Goal: Information Seeking & Learning: Learn about a topic

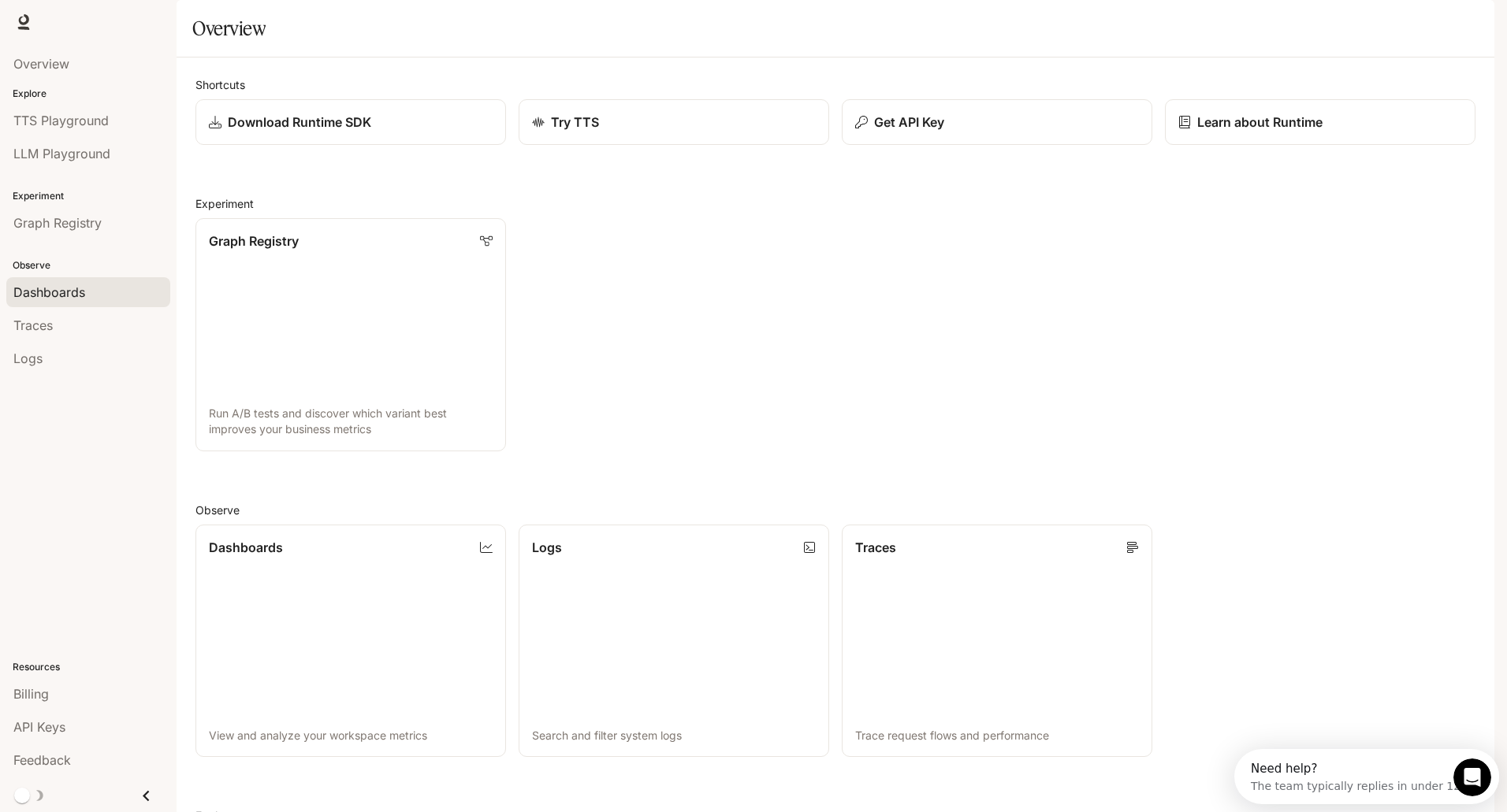
click at [41, 294] on span "Dashboards" at bounding box center [49, 292] width 71 height 19
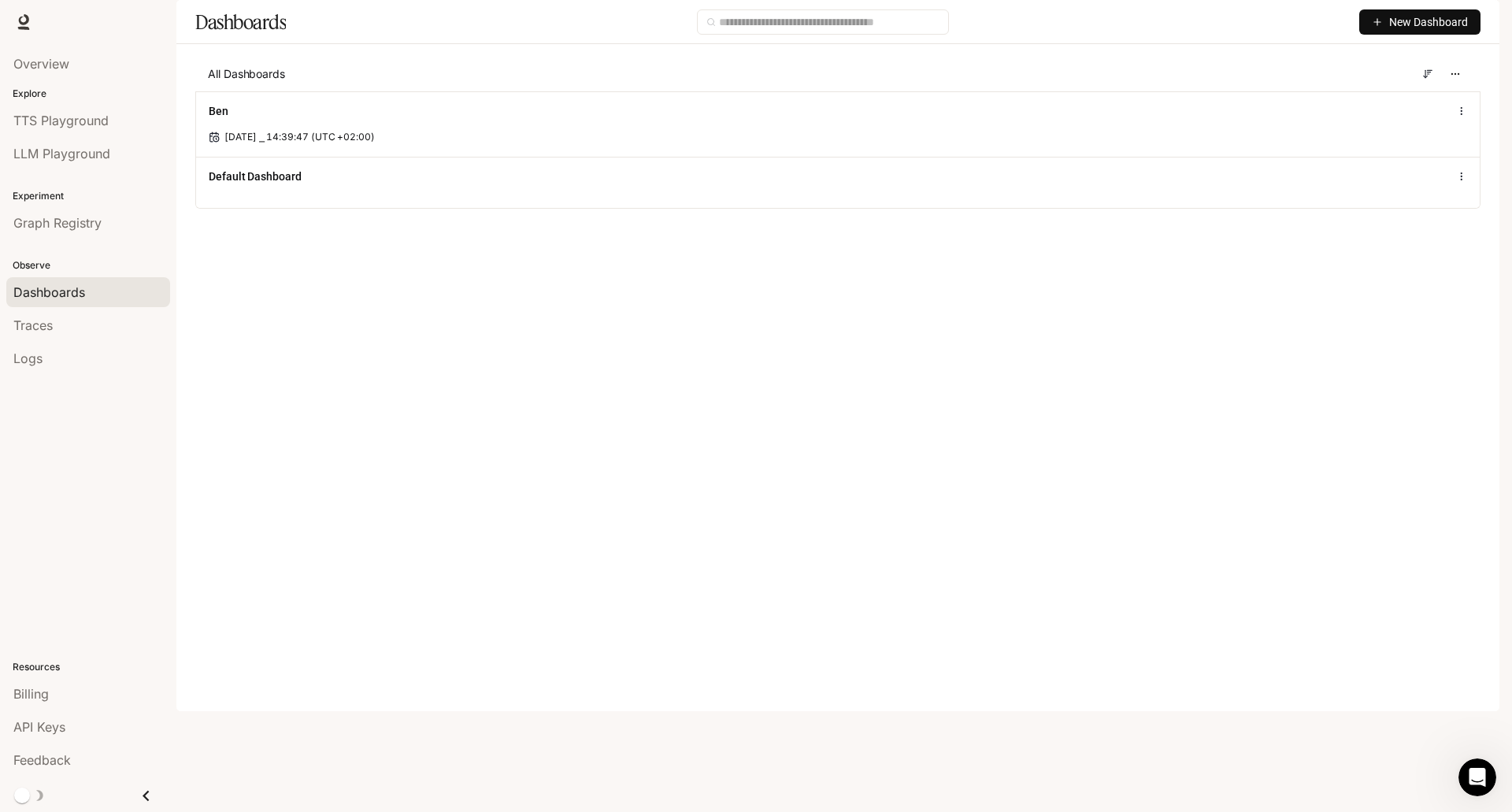
click at [1379, 22] on icon "button" at bounding box center [1377, 22] width 6 height 0
click at [1375, 99] on div "Create dashboard" at bounding box center [1402, 99] width 131 height 17
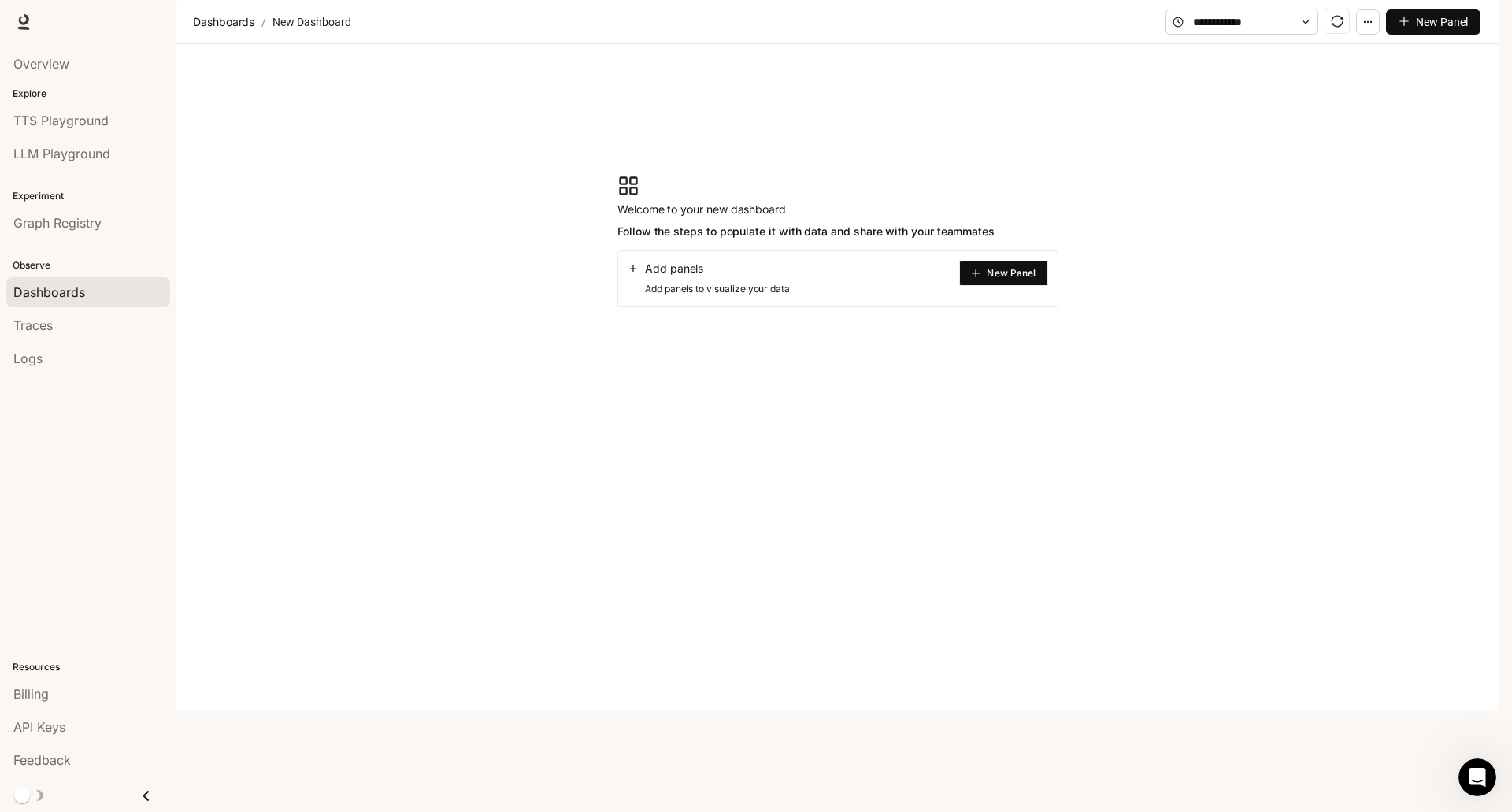
click at [727, 276] on div "Add panels" at bounding box center [708, 269] width 162 height 16
click at [992, 277] on span "New Panel" at bounding box center [1011, 273] width 48 height 8
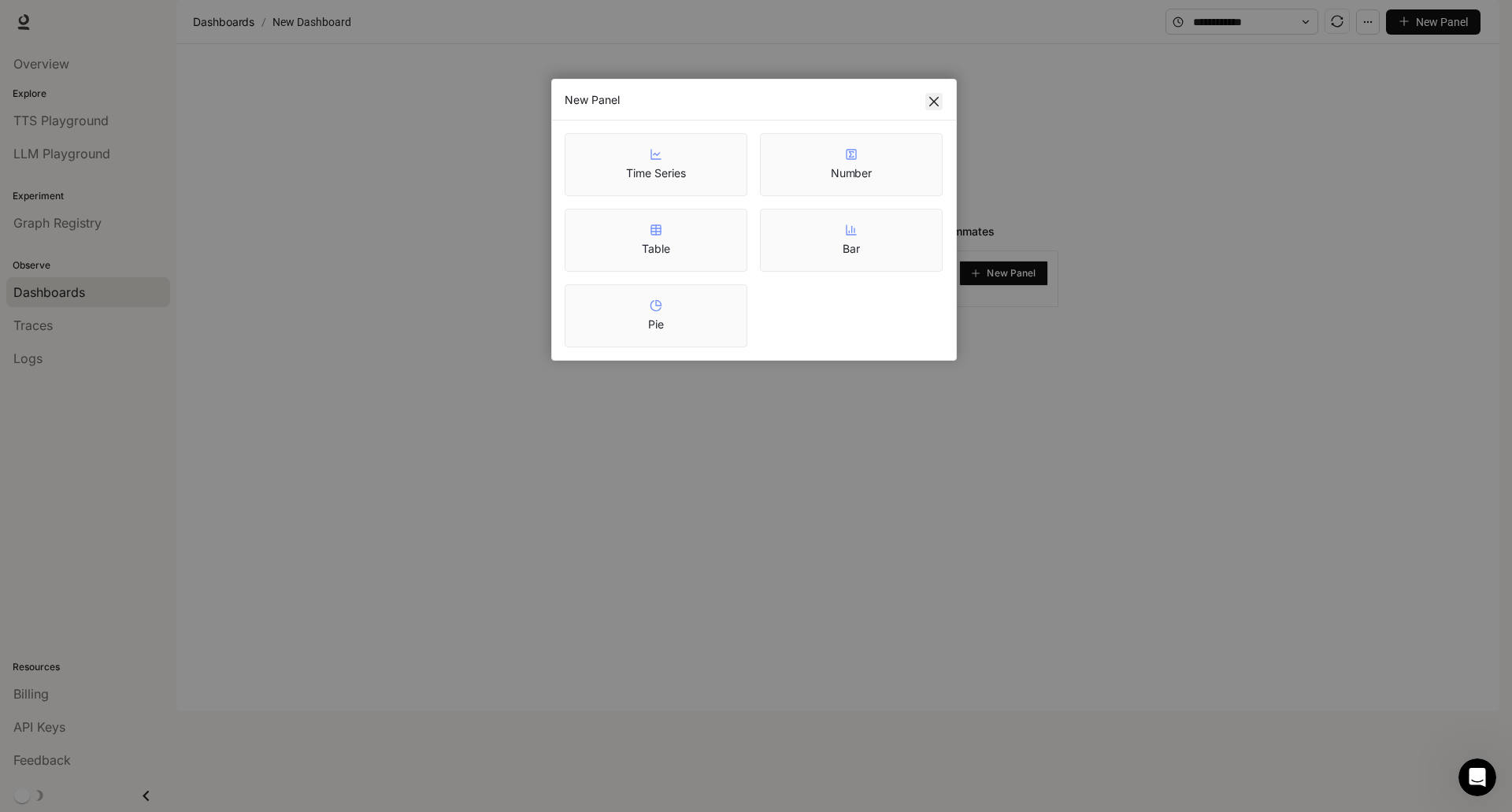
click at [939, 106] on icon "close" at bounding box center [934, 101] width 13 height 13
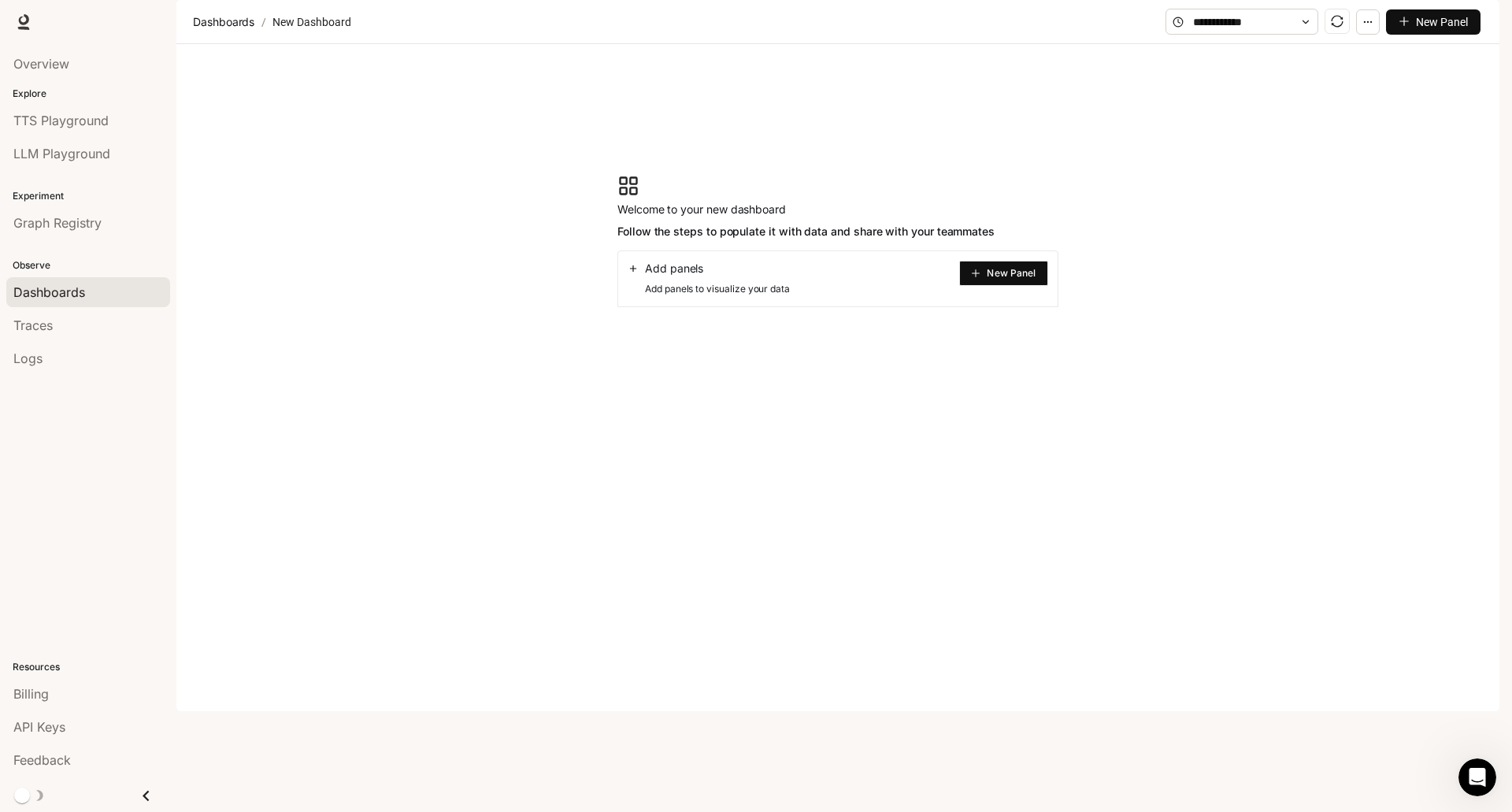
click at [1368, 27] on icon "button" at bounding box center [1368, 21] width 11 height 11
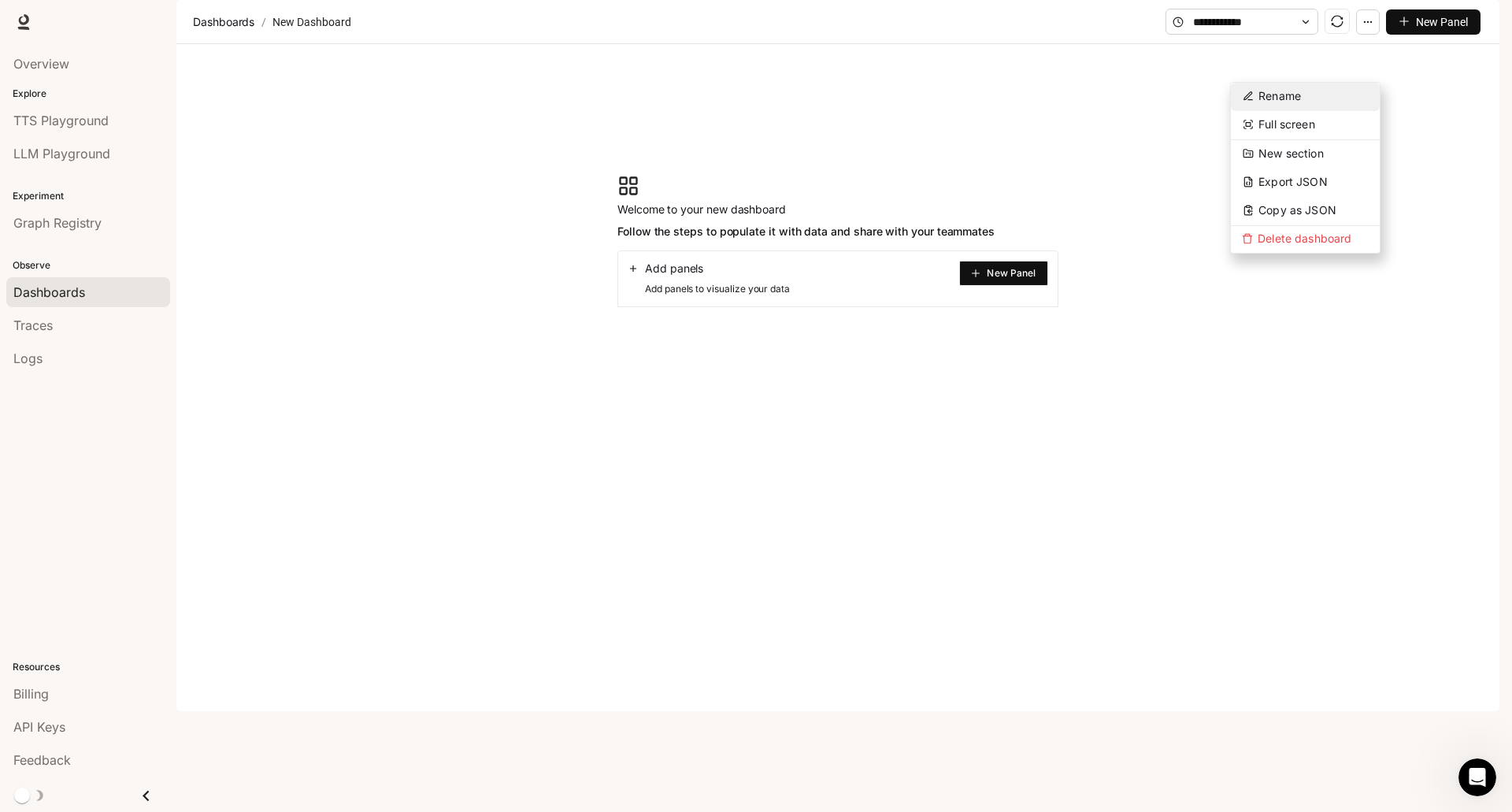
click at [1284, 94] on span "Rename" at bounding box center [1280, 96] width 42 height 14
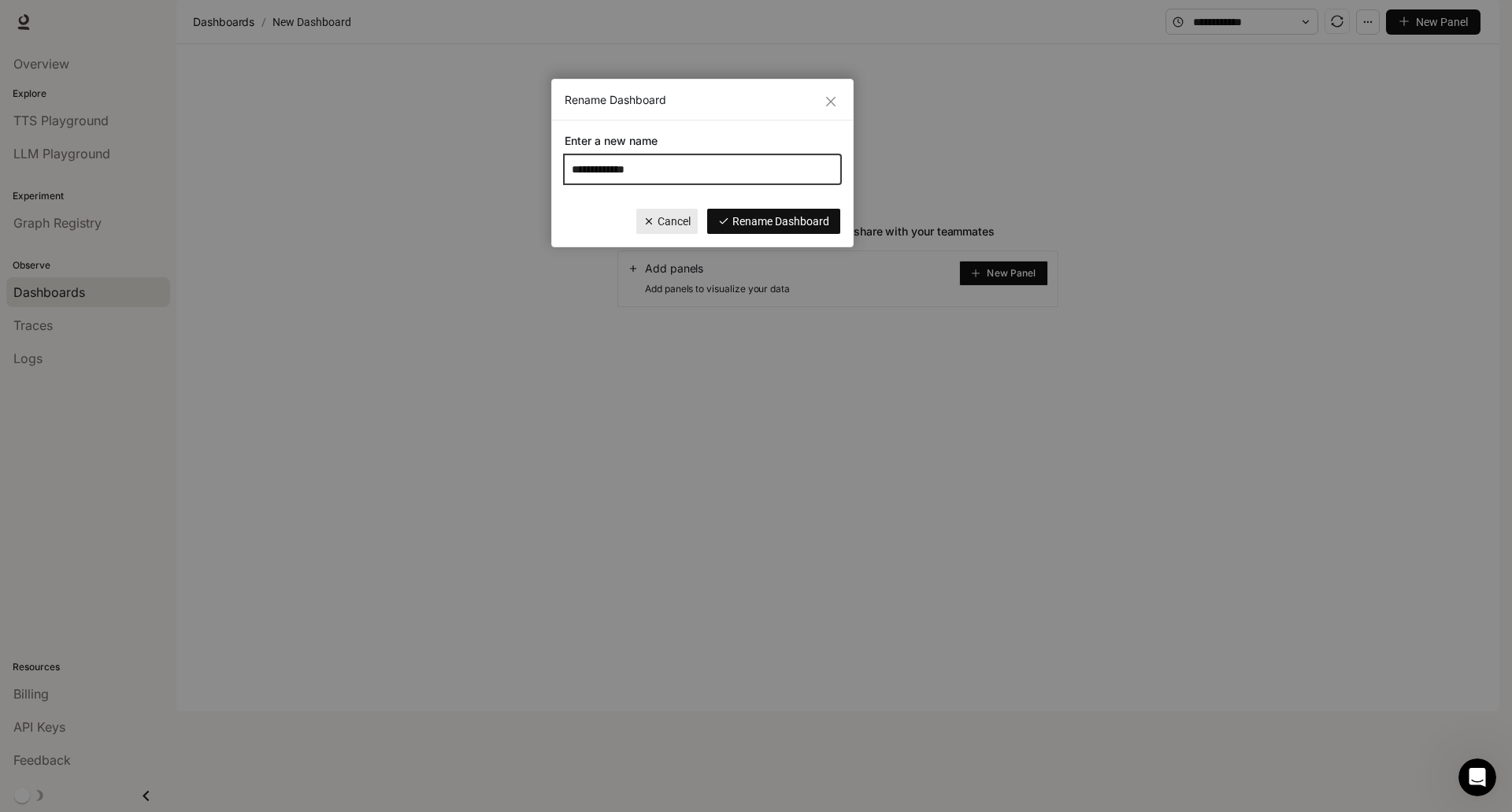
click at [681, 172] on input "**********" at bounding box center [702, 169] width 275 height 28
type input "*"
type input "***"
click at [762, 221] on span "Rename Dashboard" at bounding box center [781, 221] width 97 height 17
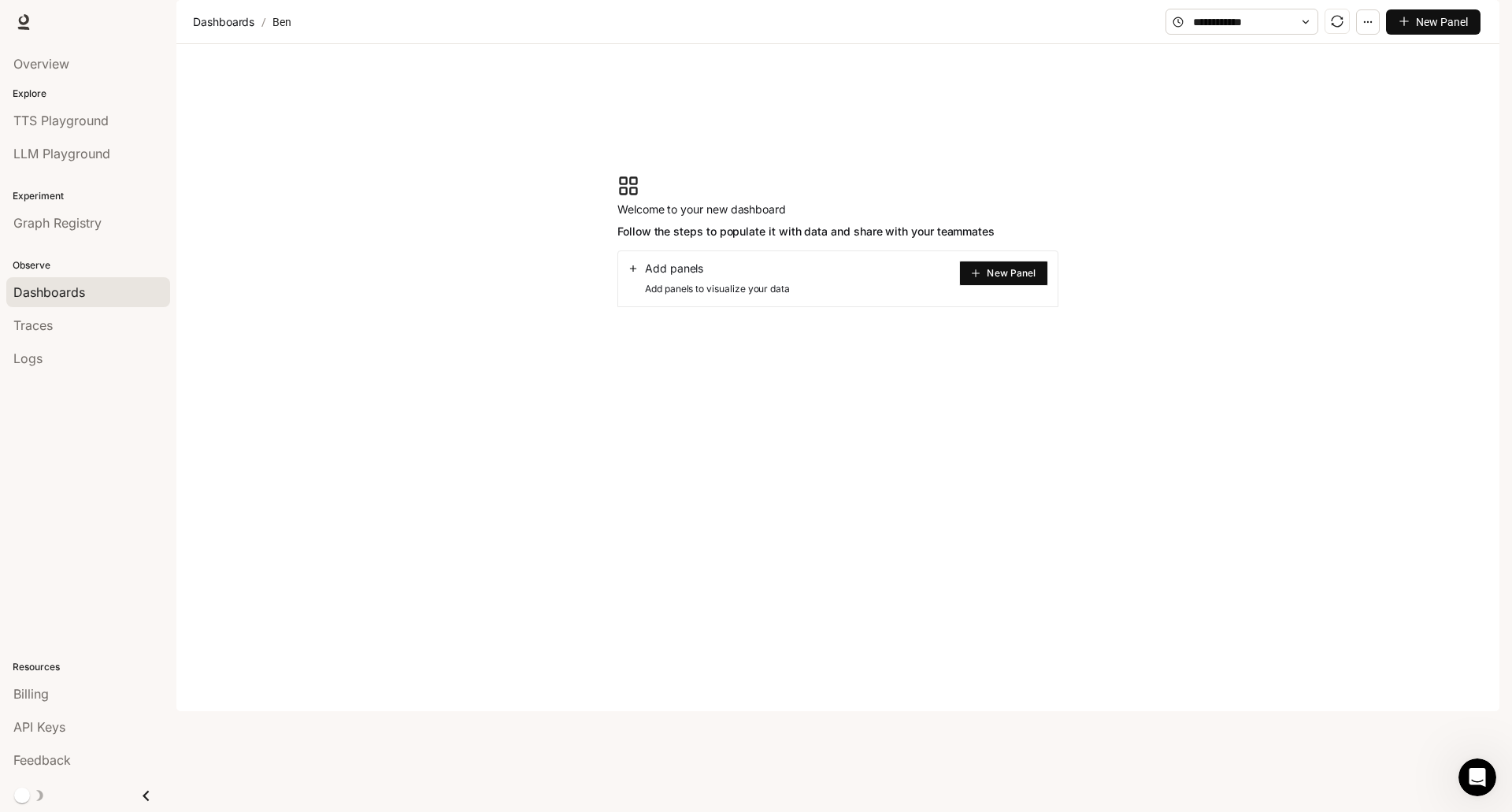
click at [1475, 26] on img "button" at bounding box center [1477, 22] width 22 height 22
click at [1074, 171] on div at bounding box center [756, 406] width 1512 height 812
click at [61, 113] on span "TTS Playground" at bounding box center [61, 121] width 95 height 19
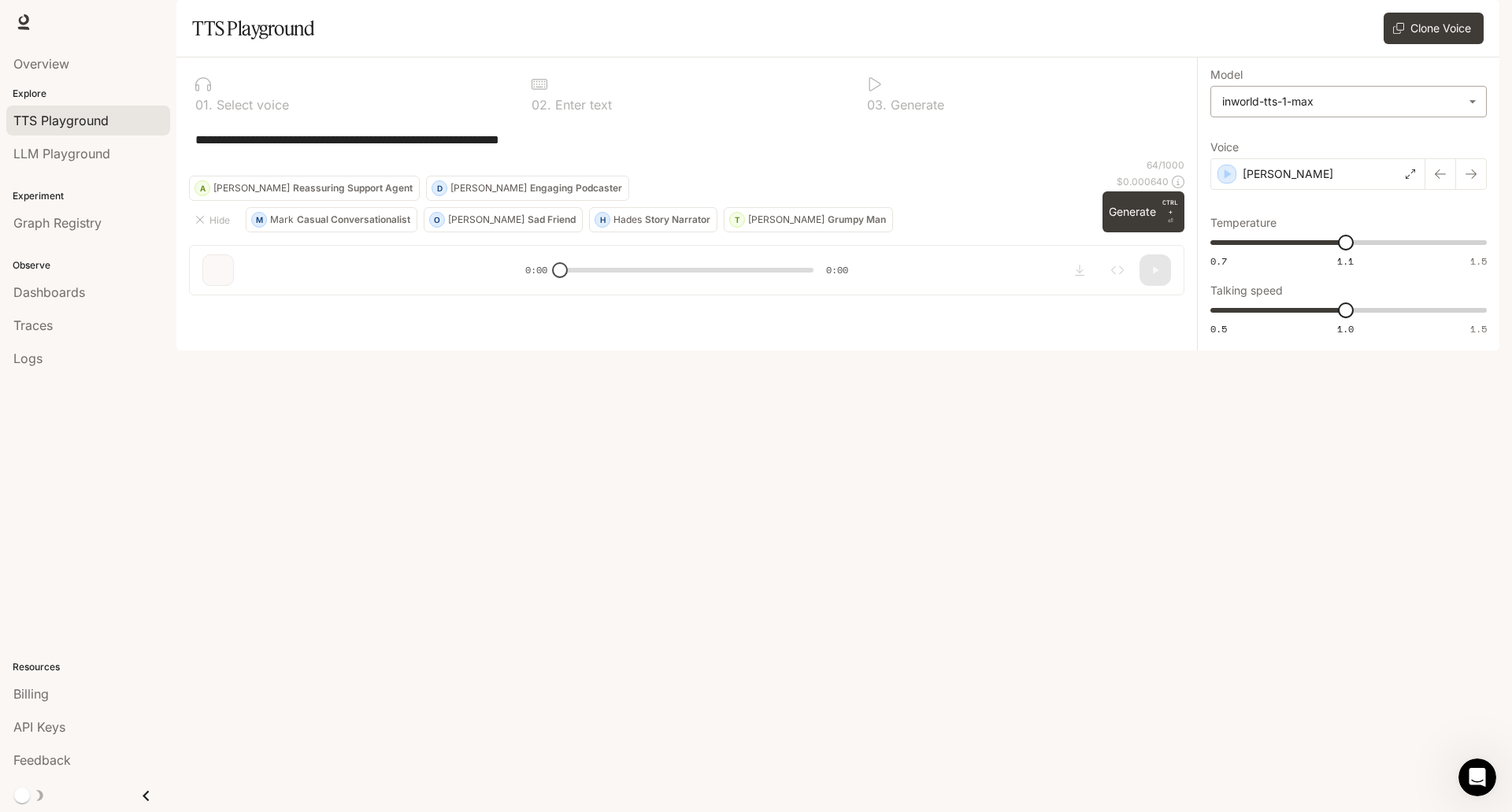
click at [1469, 150] on body "**********" at bounding box center [756, 406] width 1512 height 812
click at [1469, 150] on div at bounding box center [756, 406] width 1512 height 812
click at [61, 297] on span "Dashboards" at bounding box center [49, 292] width 71 height 19
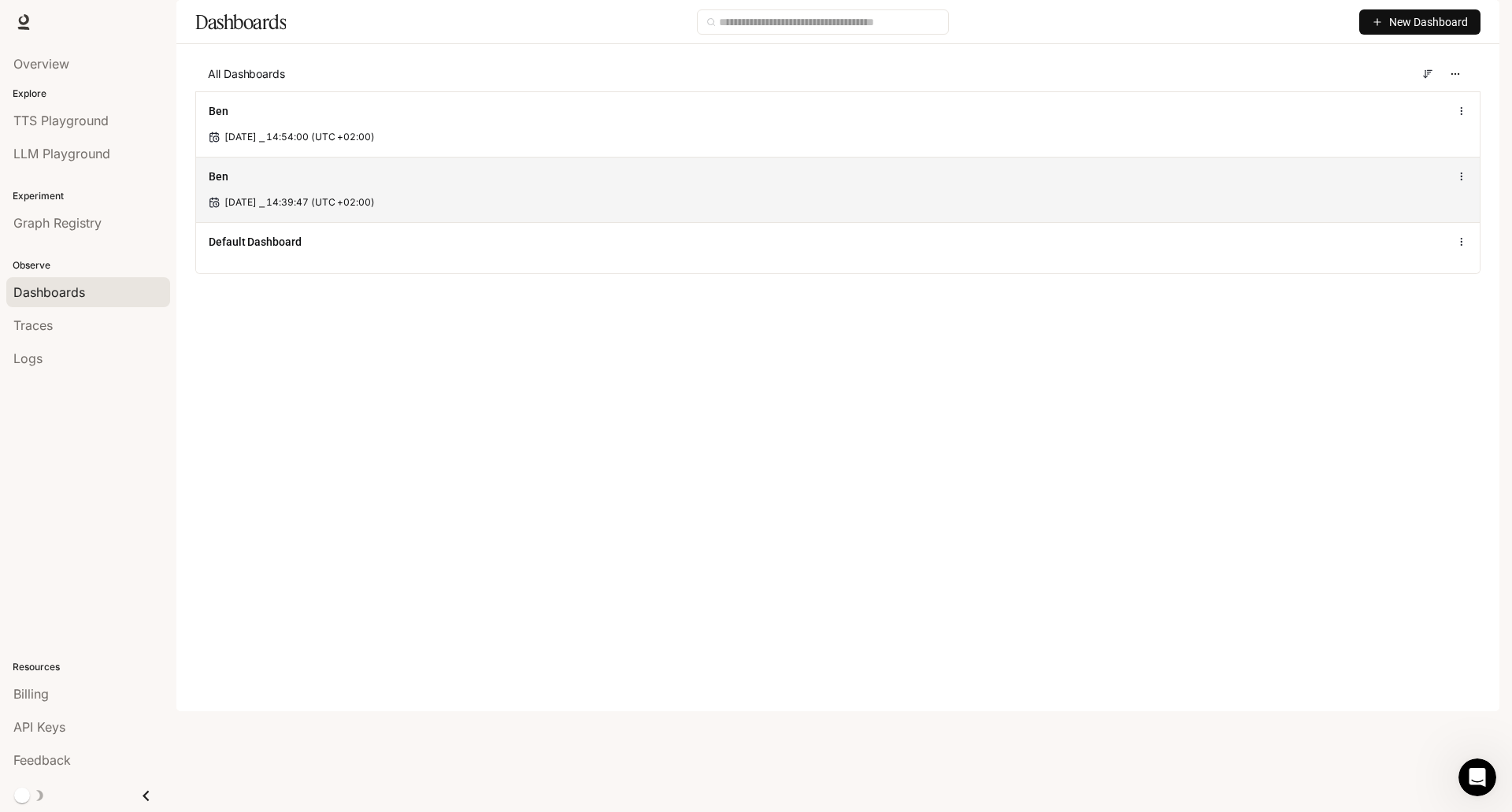
click at [342, 209] on span "Oct 9, 2025 ⎯ 14:39:47 (UTC +02:00)" at bounding box center [299, 202] width 150 height 14
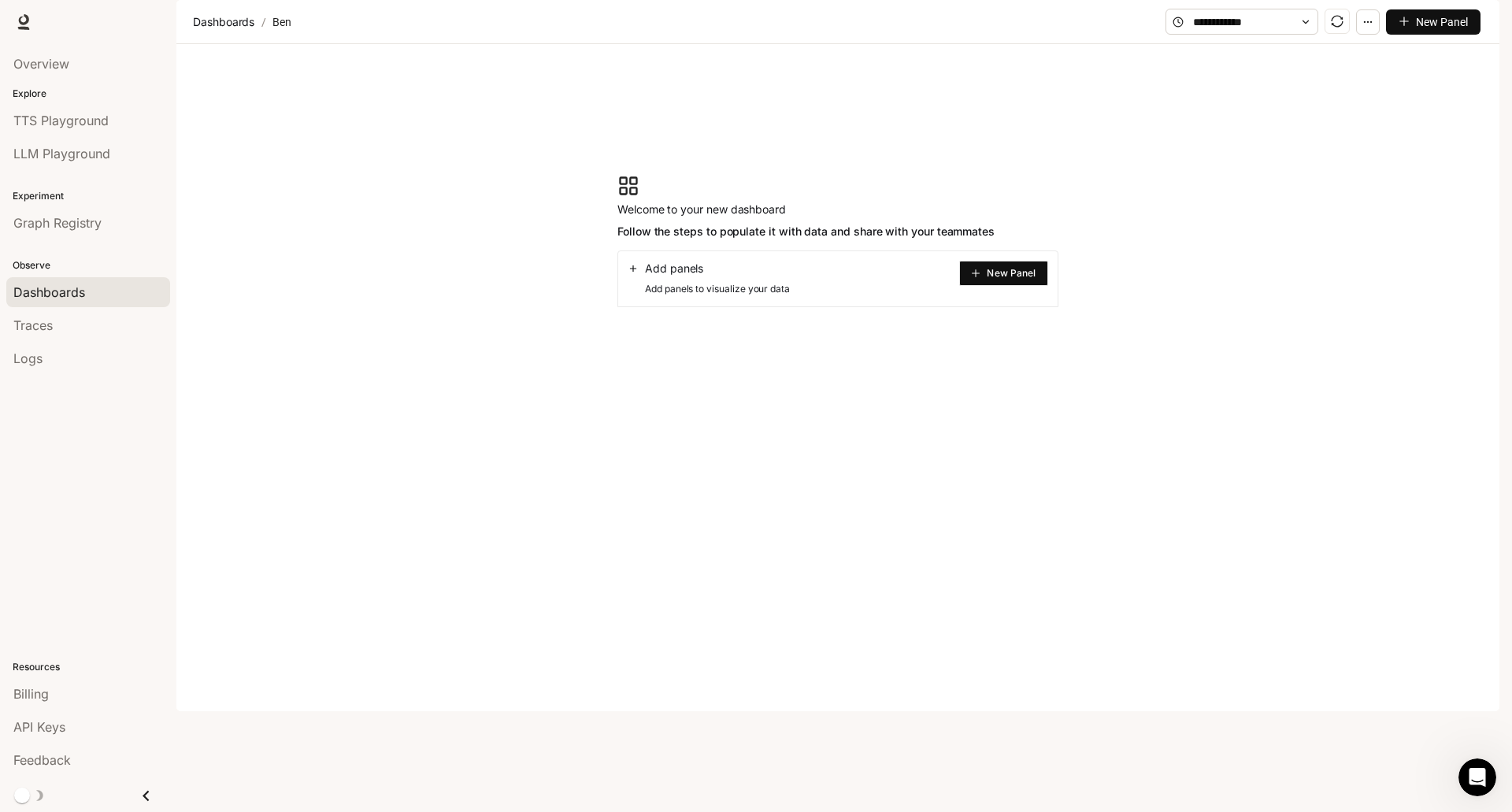
click at [1013, 277] on span "New Panel" at bounding box center [1011, 273] width 48 height 8
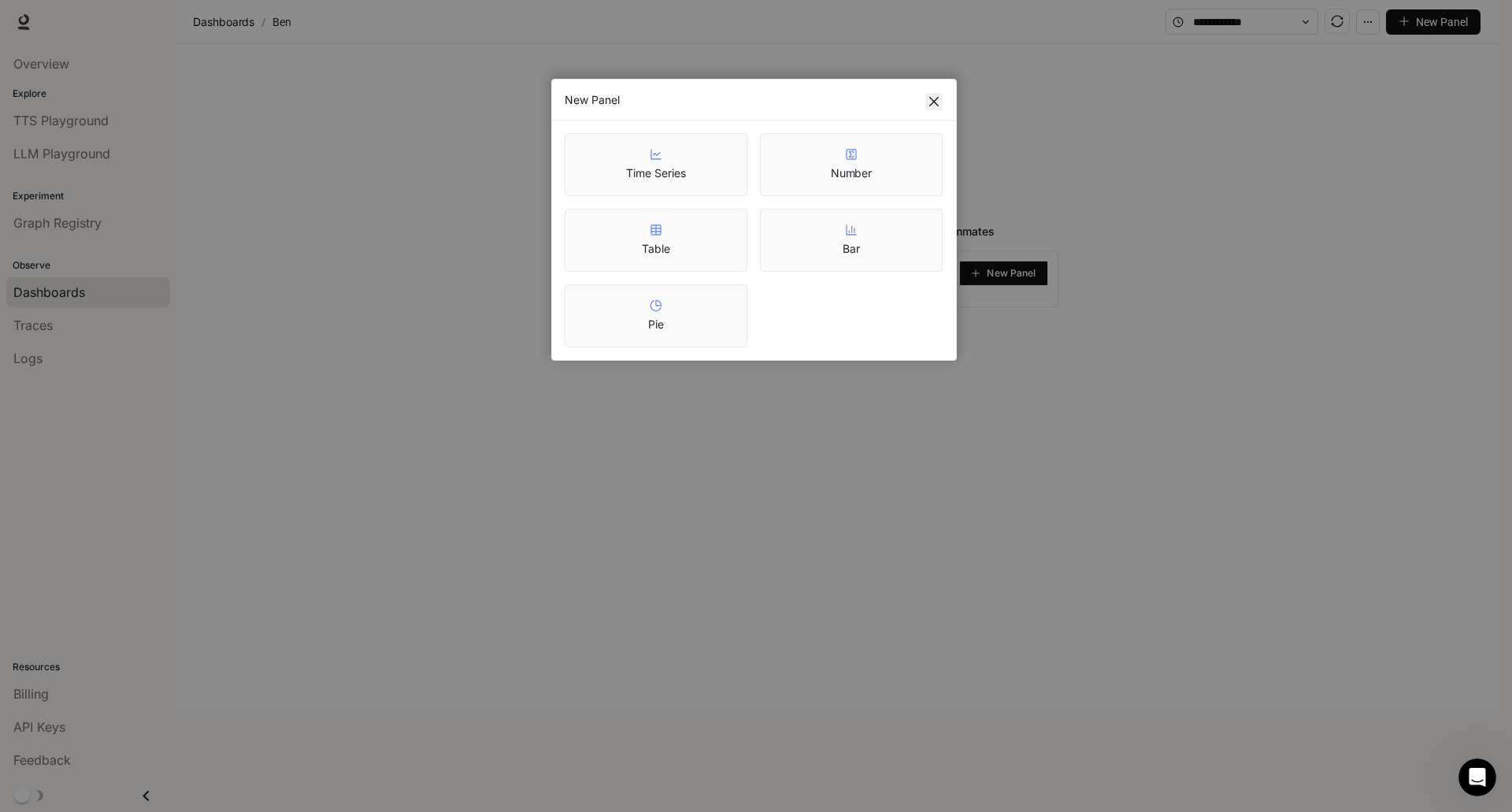
click at [936, 105] on icon "close" at bounding box center [934, 101] width 13 height 13
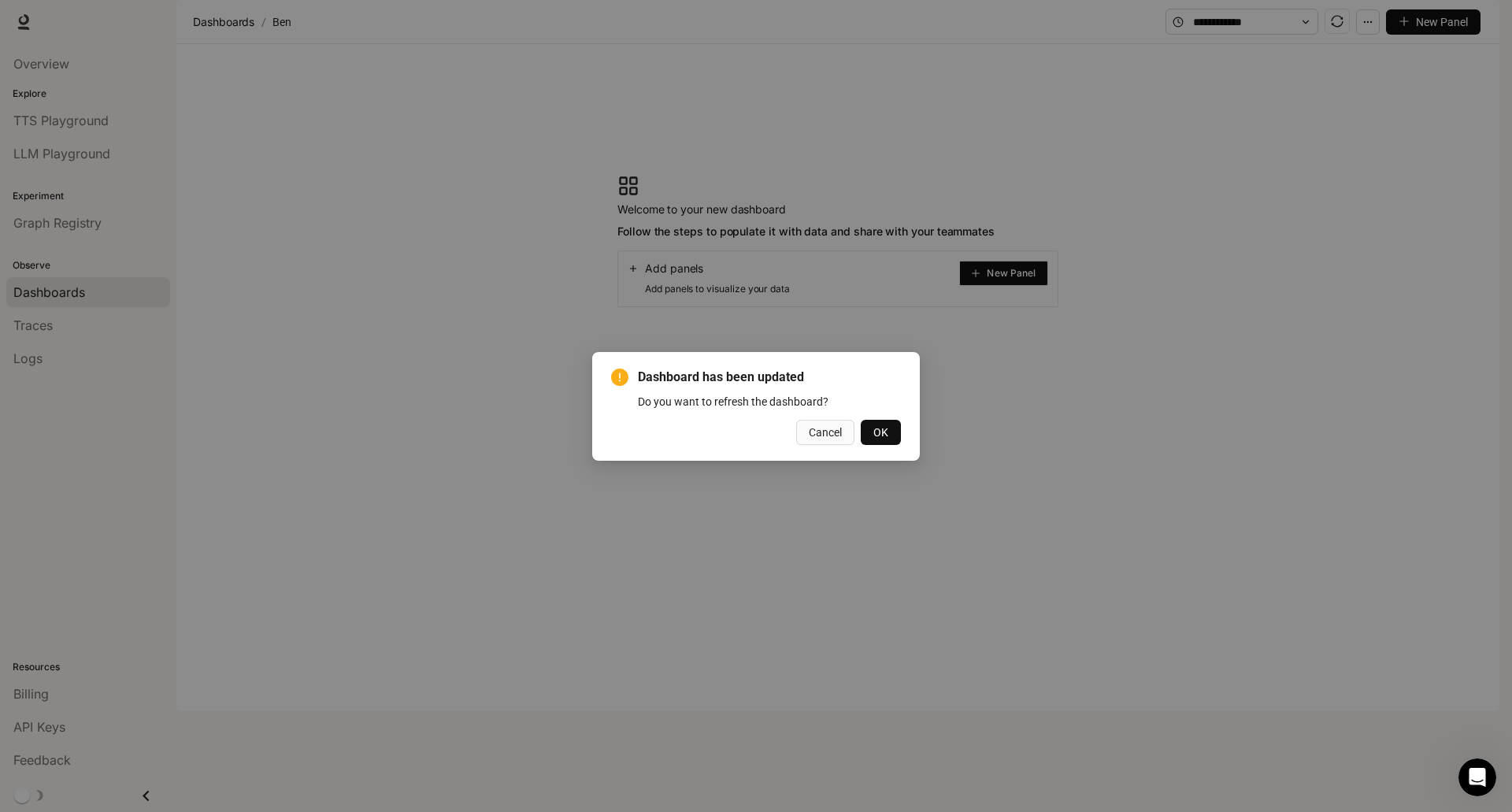
click at [882, 435] on span "OK" at bounding box center [881, 433] width 15 height 17
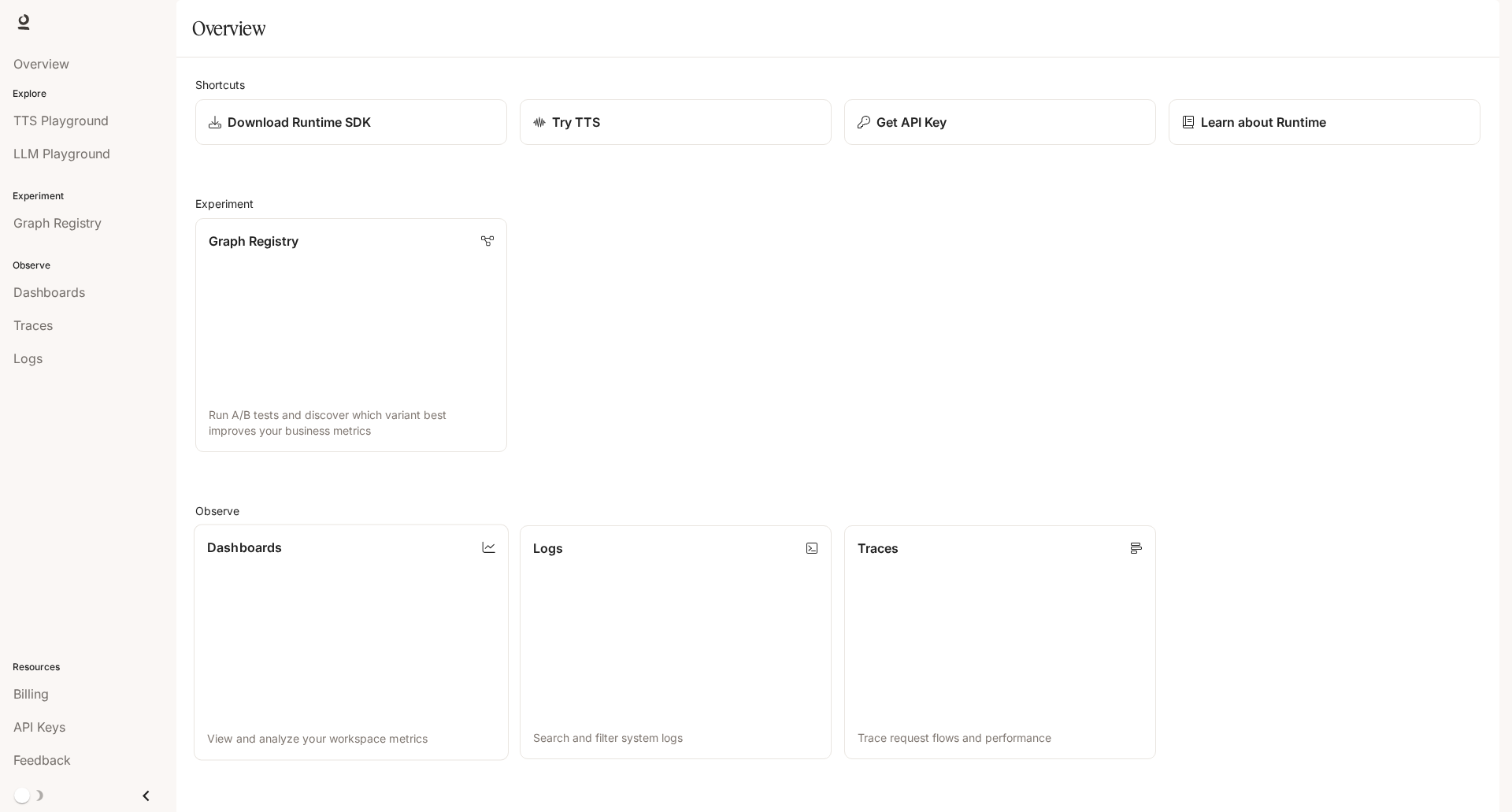
click at [278, 599] on link "Dashboards View and analyze your workspace metrics" at bounding box center [351, 643] width 315 height 236
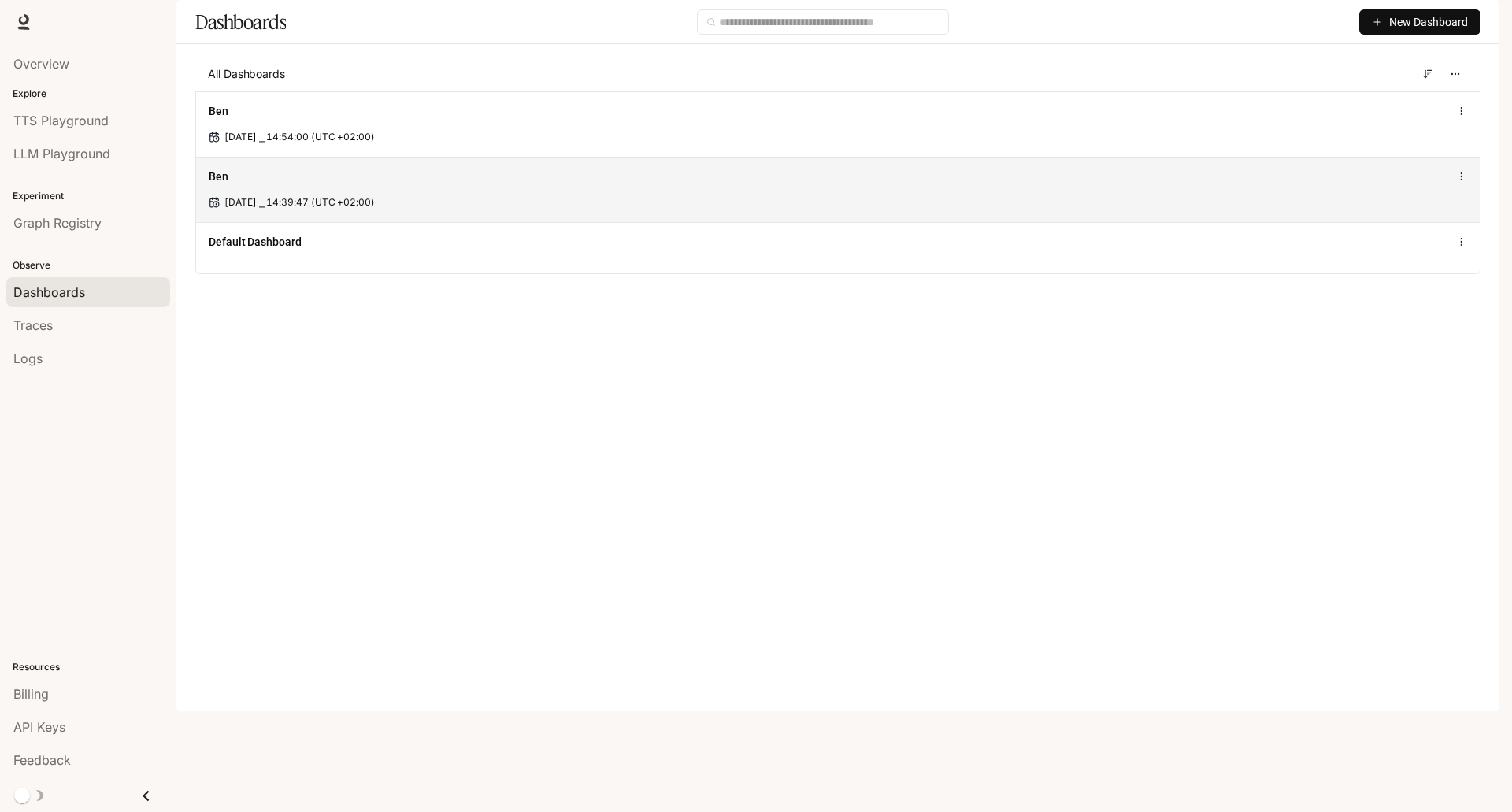
click at [404, 209] on div "Oct 9, 2025 ⎯ 14:39:47 (UTC +02:00)" at bounding box center [838, 202] width 1259 height 14
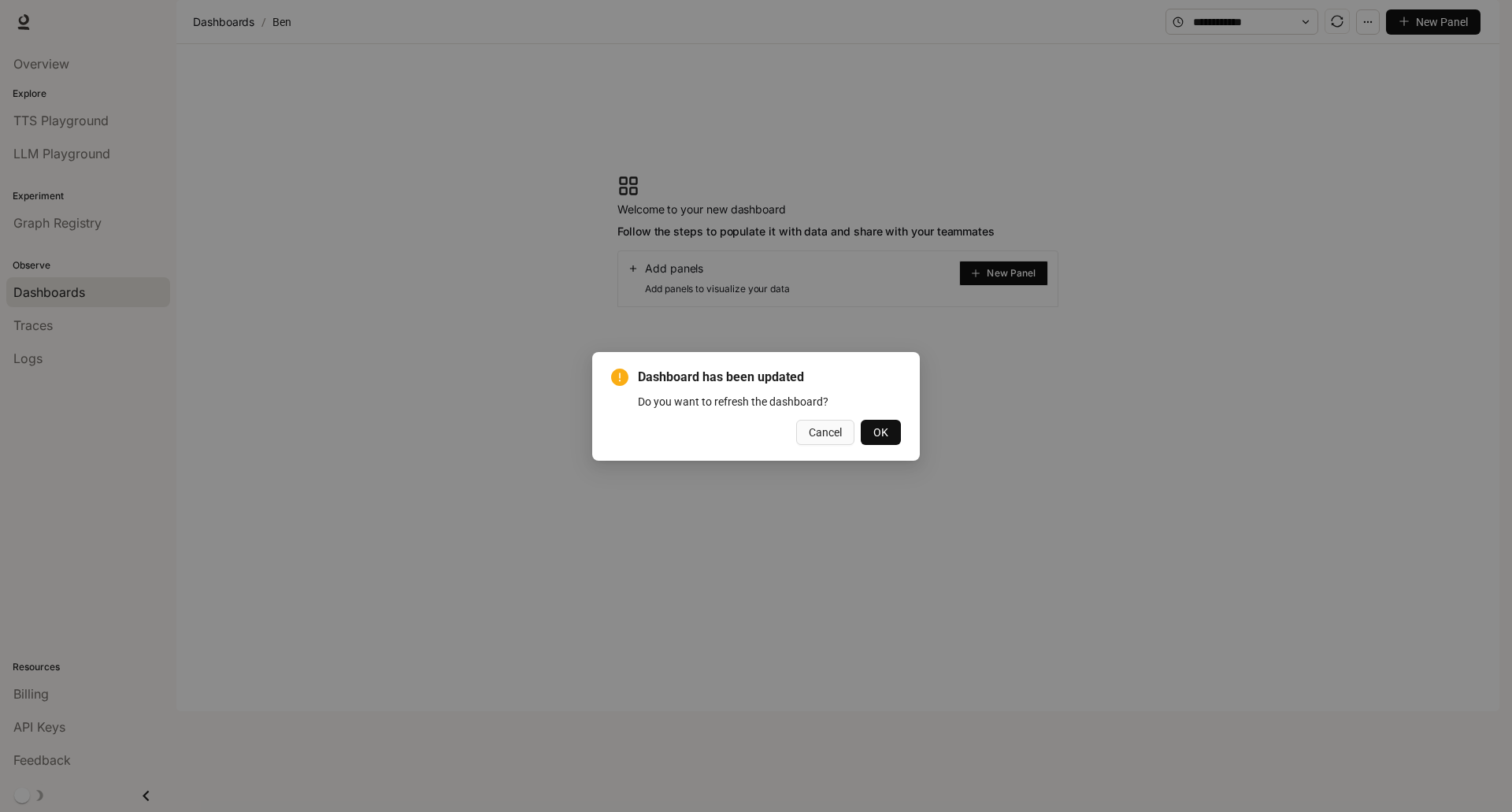
click at [877, 429] on span "OK" at bounding box center [881, 433] width 15 height 17
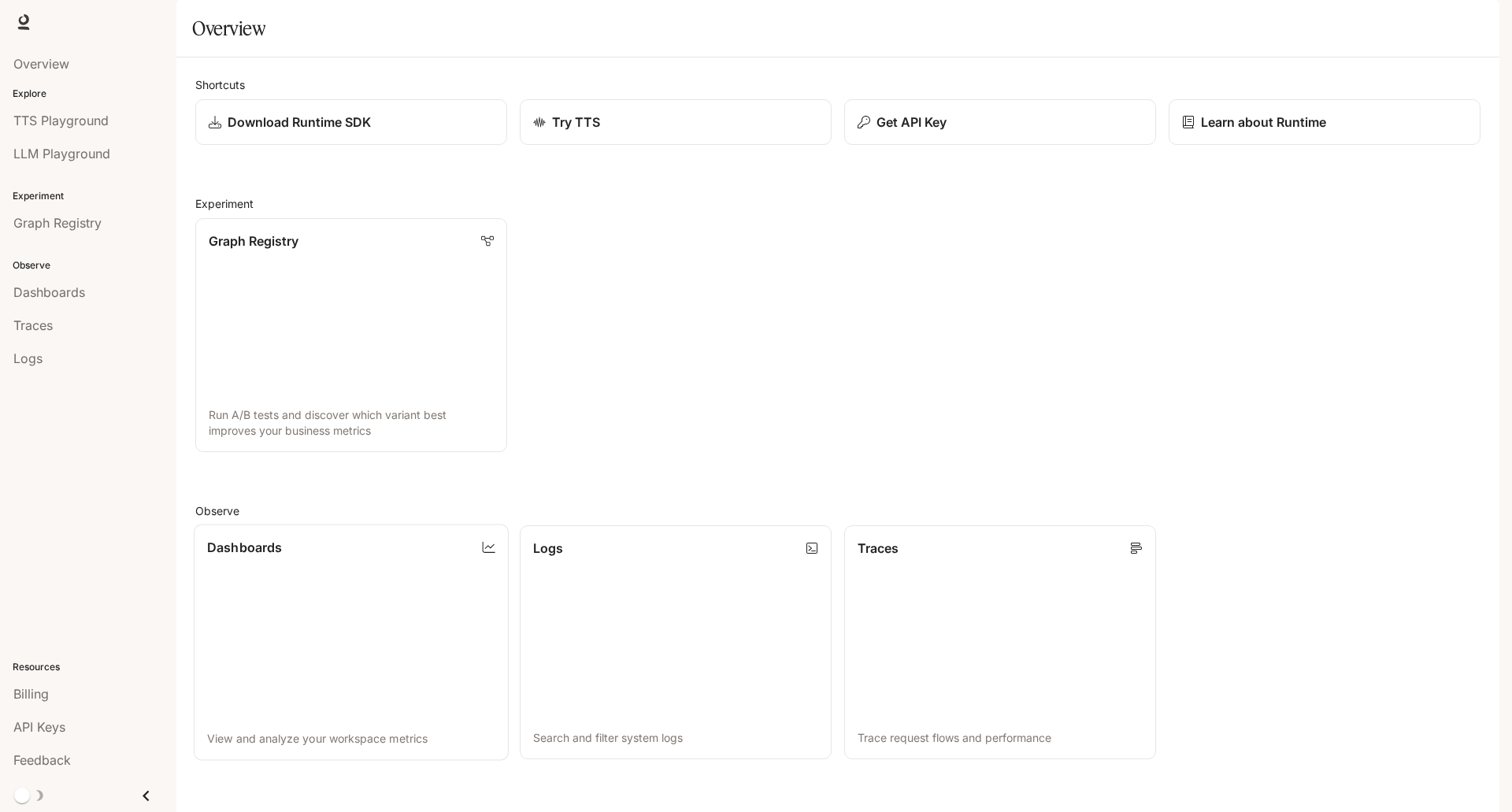
click at [268, 557] on p "Dashboards" at bounding box center [245, 548] width 75 height 19
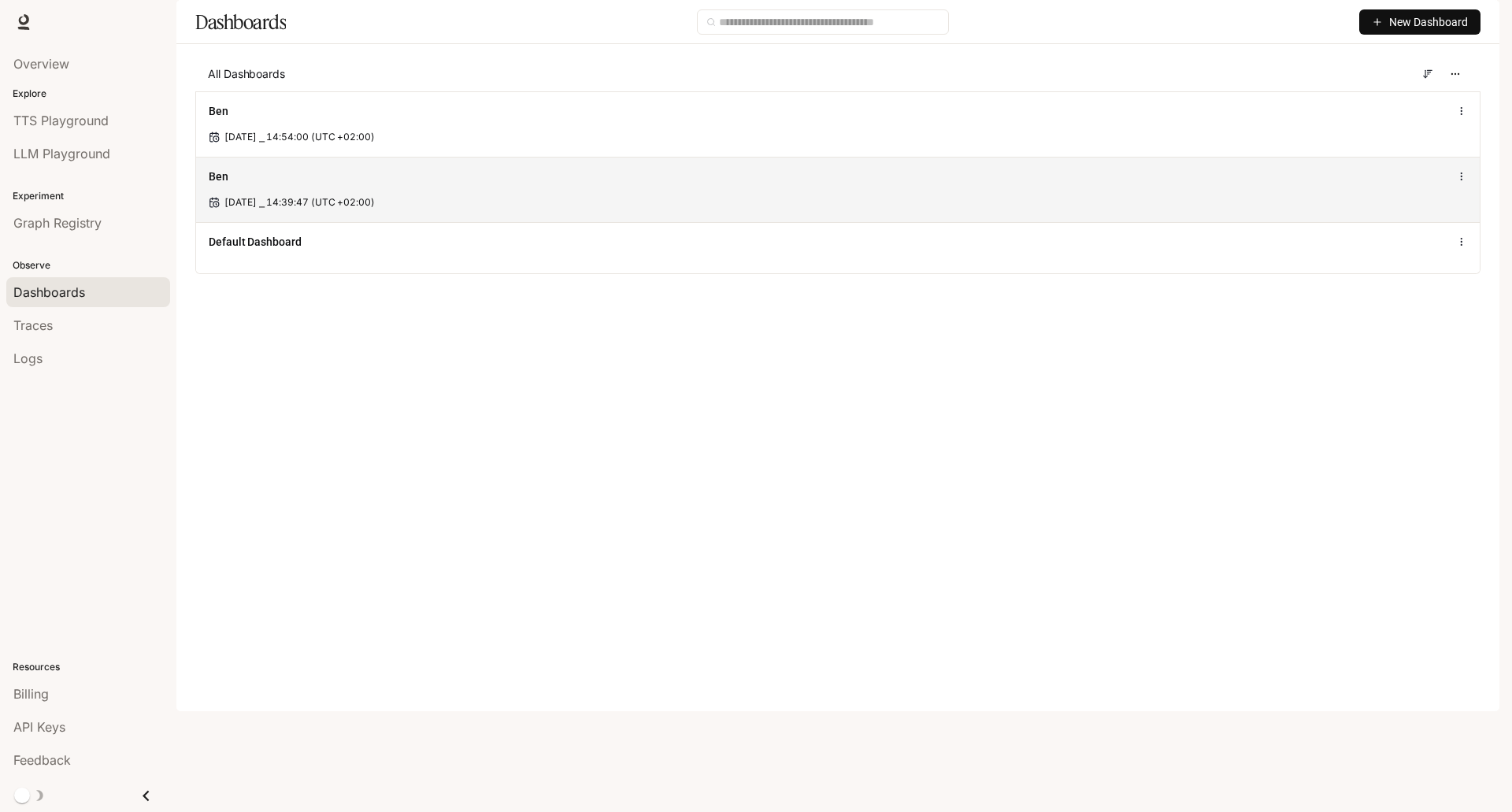
click at [335, 209] on span "Oct 9, 2025 ⎯ 14:39:47 (UTC +02:00)" at bounding box center [299, 202] width 150 height 14
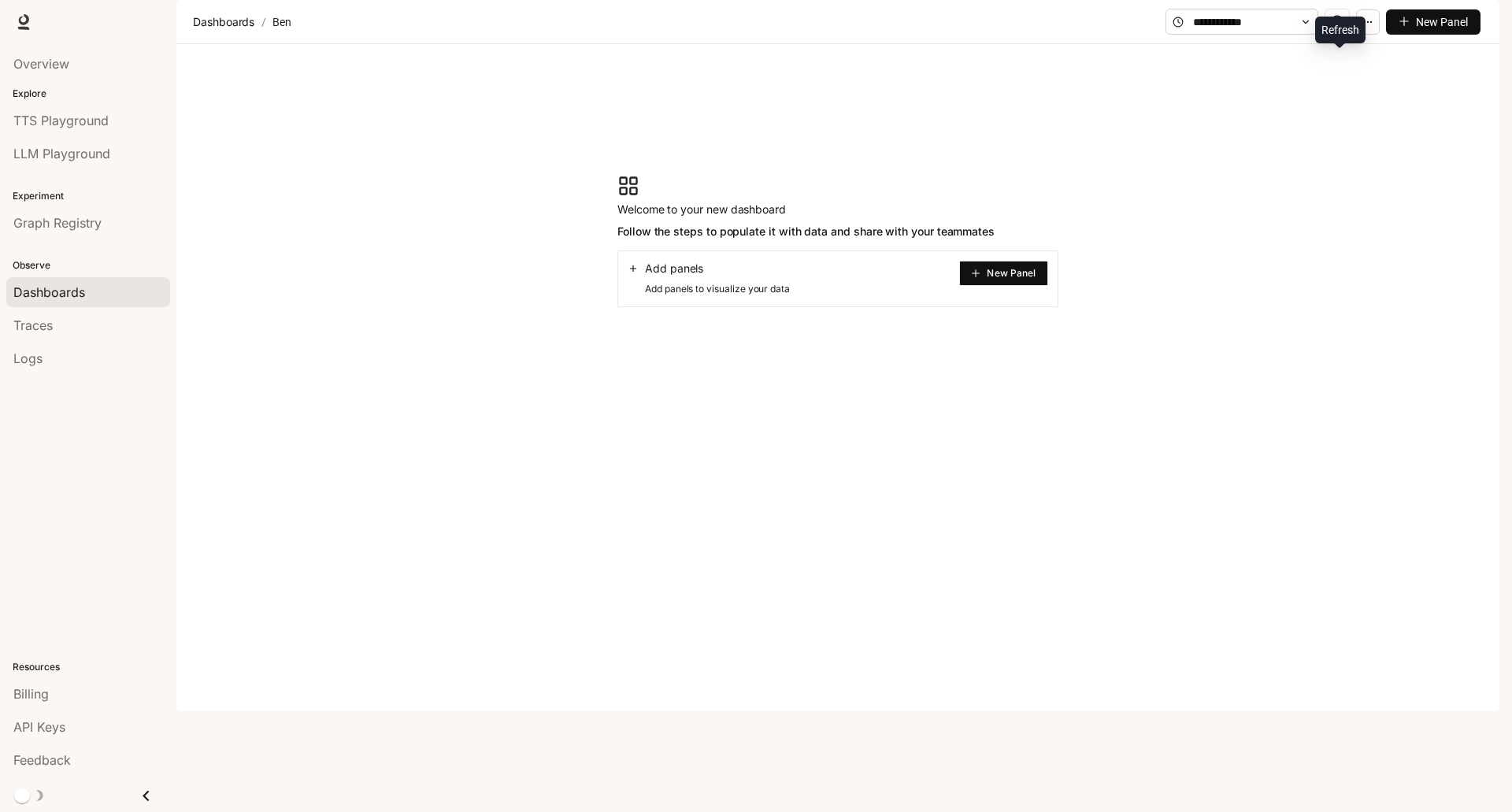
click at [1339, 27] on icon "sync" at bounding box center [1337, 21] width 13 height 13
click at [1302, 27] on icon at bounding box center [1305, 21] width 11 height 11
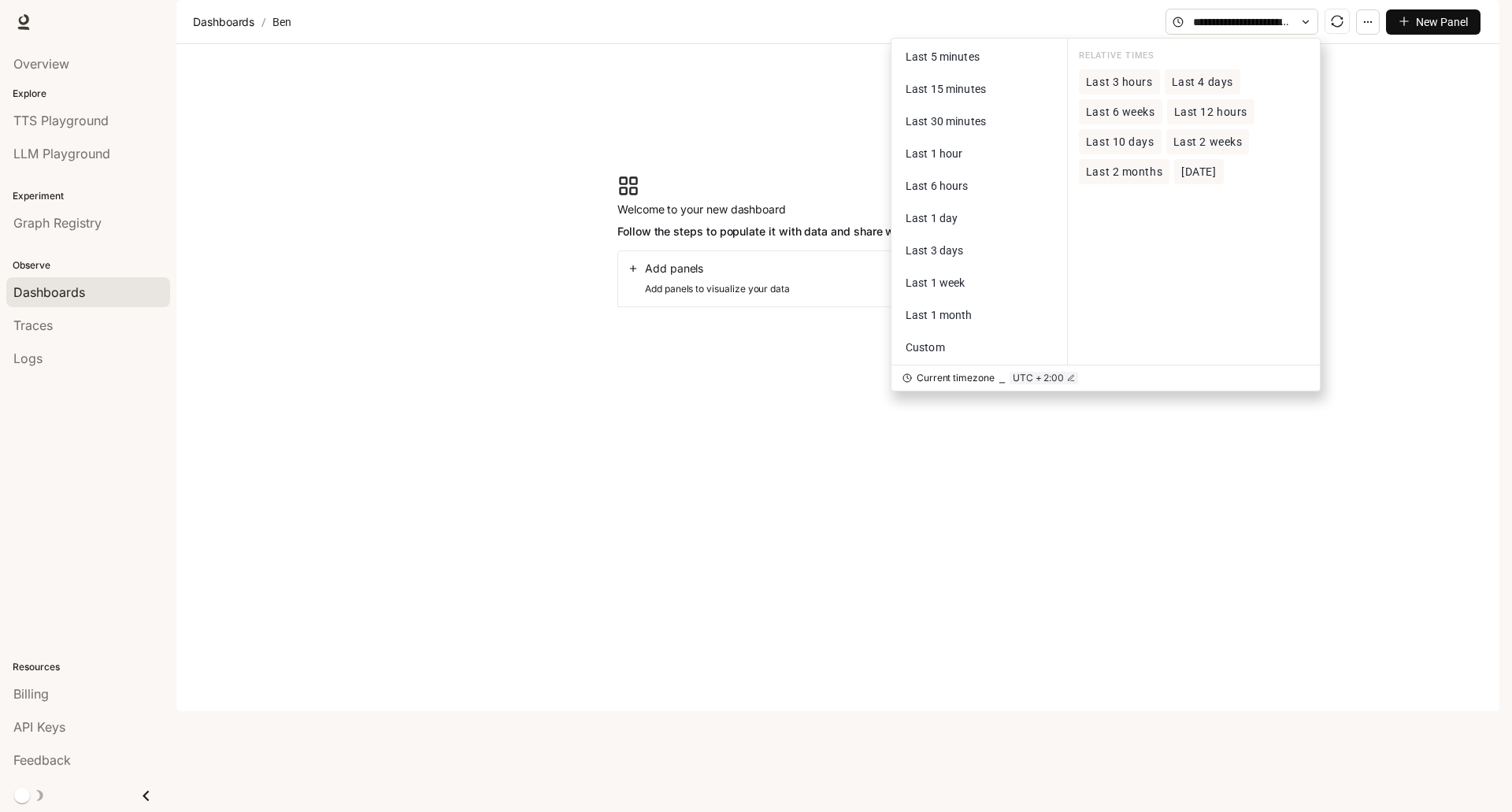
click at [1303, 27] on icon at bounding box center [1305, 21] width 11 height 11
click at [1370, 120] on section "Welcome to your new dashboard Follow the steps to populate it with data and sha…" at bounding box center [838, 241] width 1323 height 394
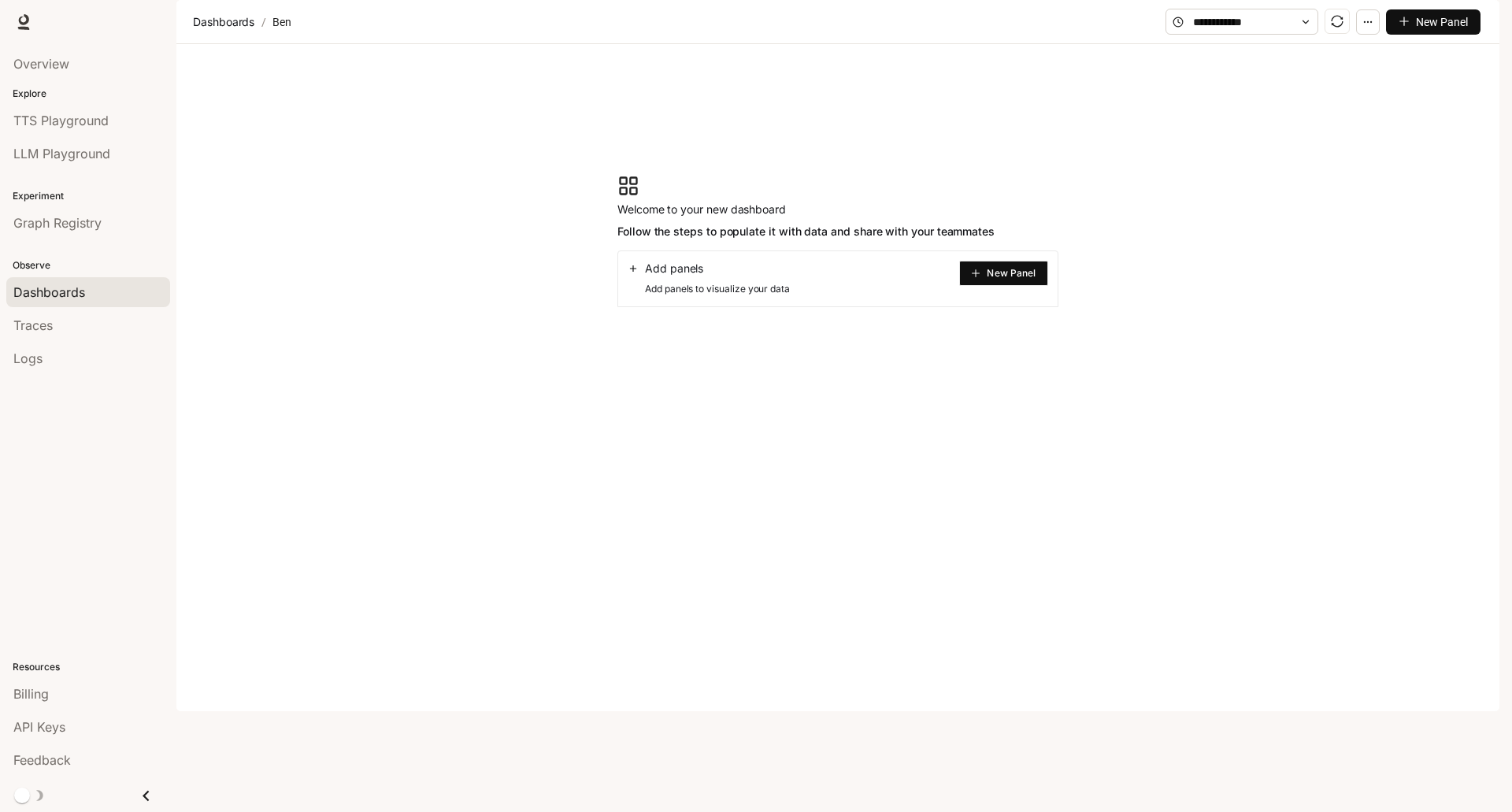
click at [1362, 35] on button "button" at bounding box center [1368, 22] width 24 height 26
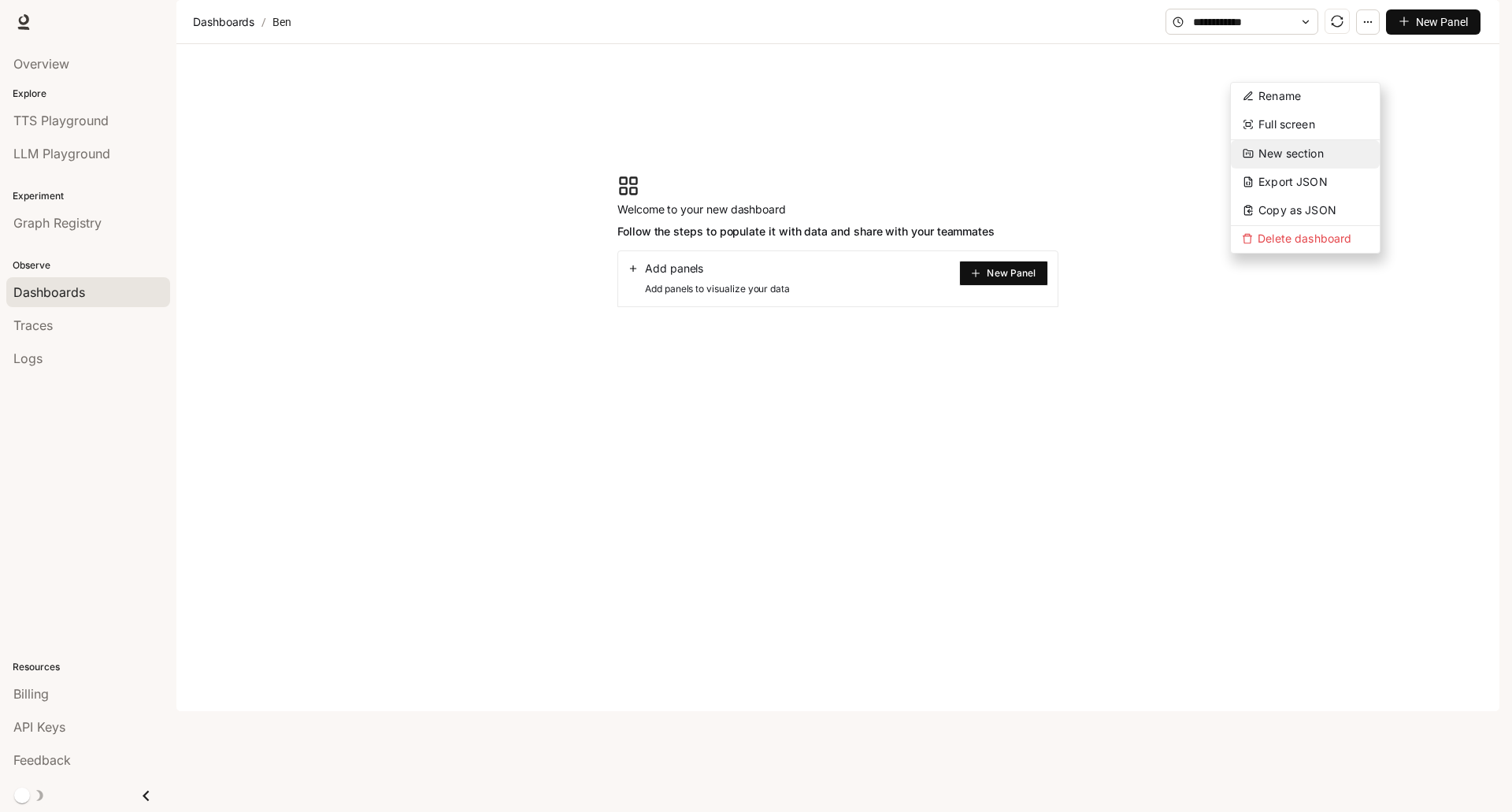
click at [1285, 156] on span "New section" at bounding box center [1291, 153] width 65 height 14
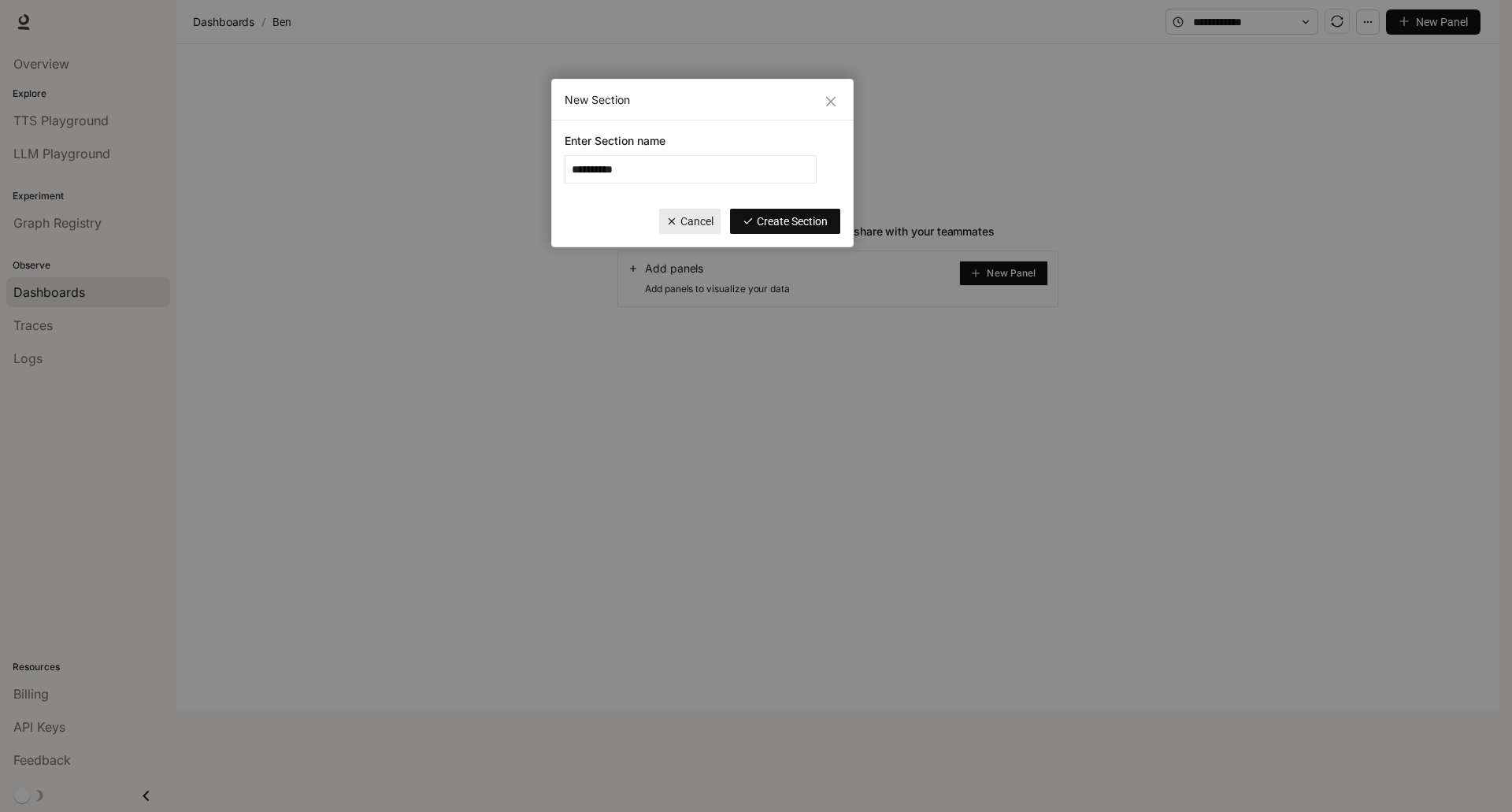
click at [800, 224] on span "Create Section" at bounding box center [791, 221] width 71 height 17
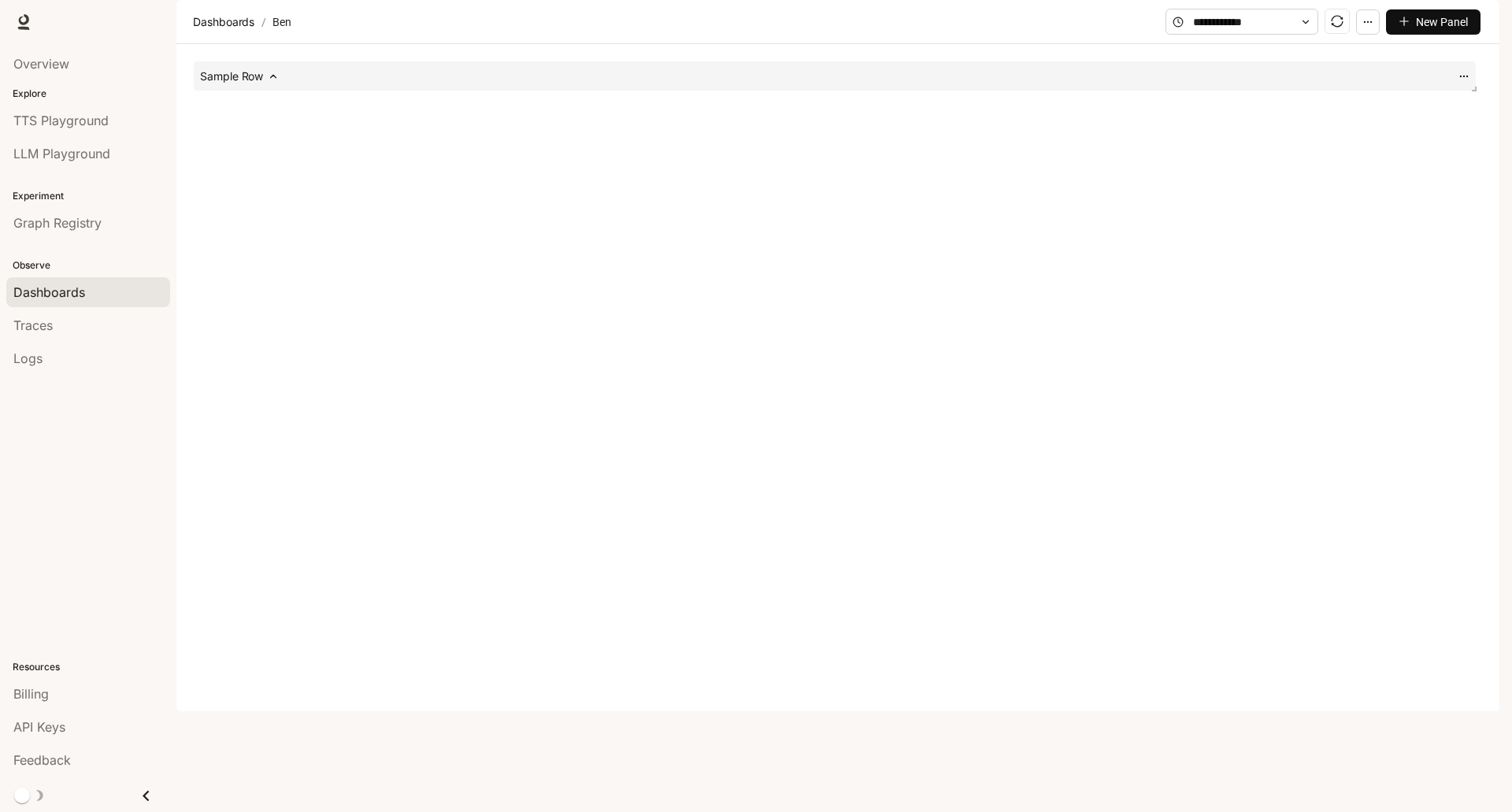
click at [1364, 27] on icon "button" at bounding box center [1368, 21] width 11 height 11
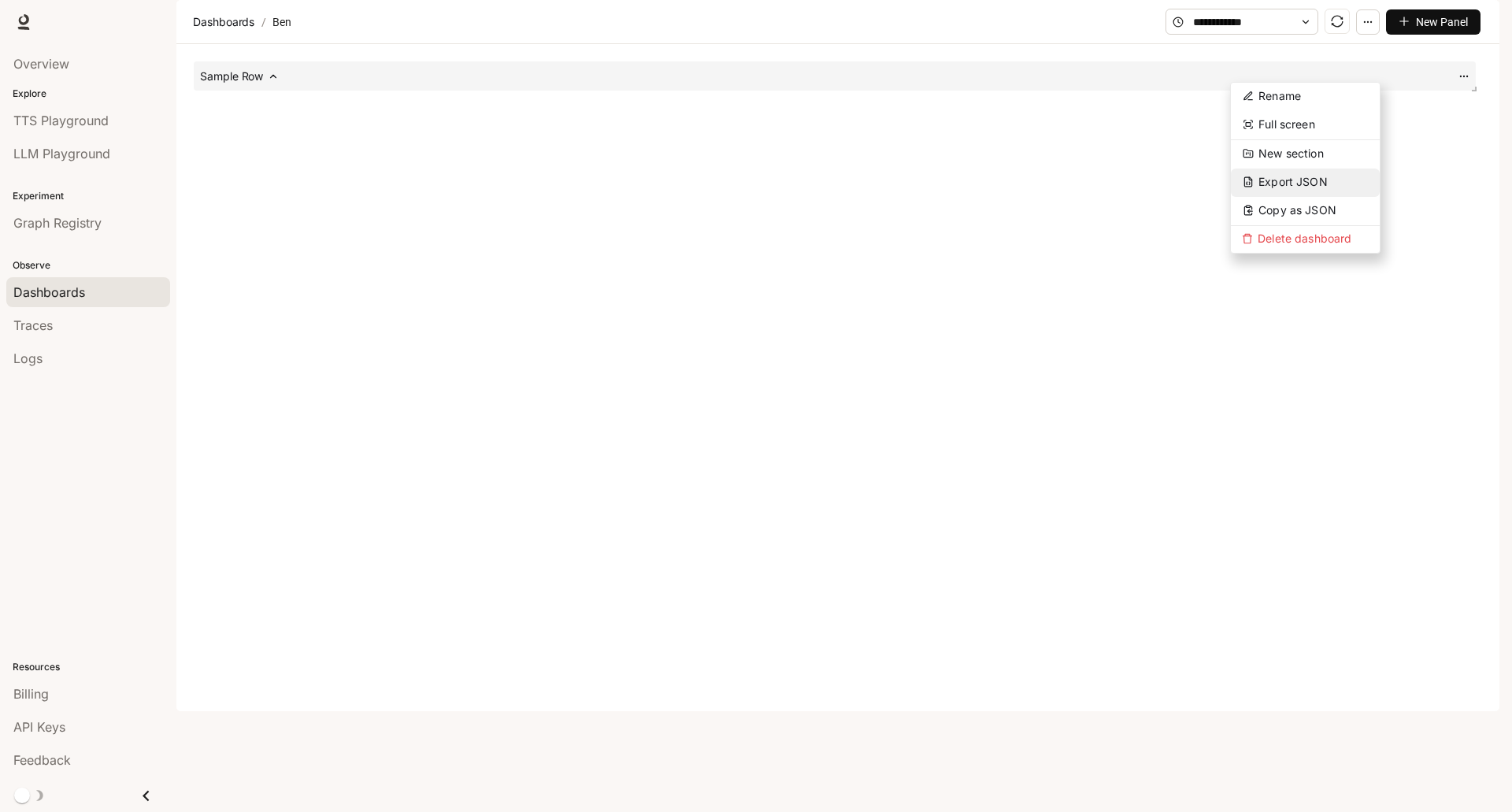
click at [1291, 179] on span "Export JSON" at bounding box center [1294, 182] width 70 height 14
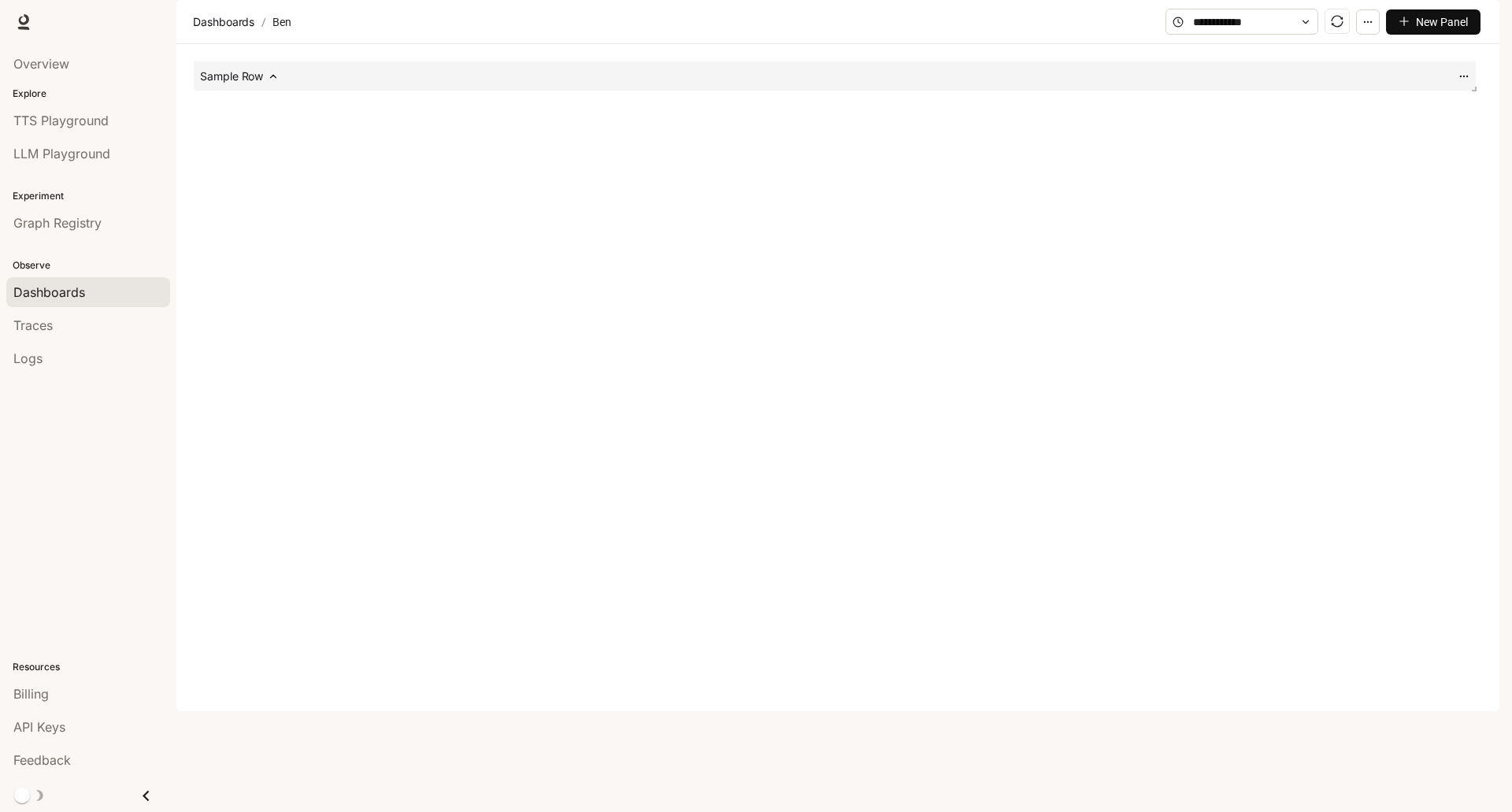
click at [1367, 27] on icon "button" at bounding box center [1368, 21] width 11 height 11
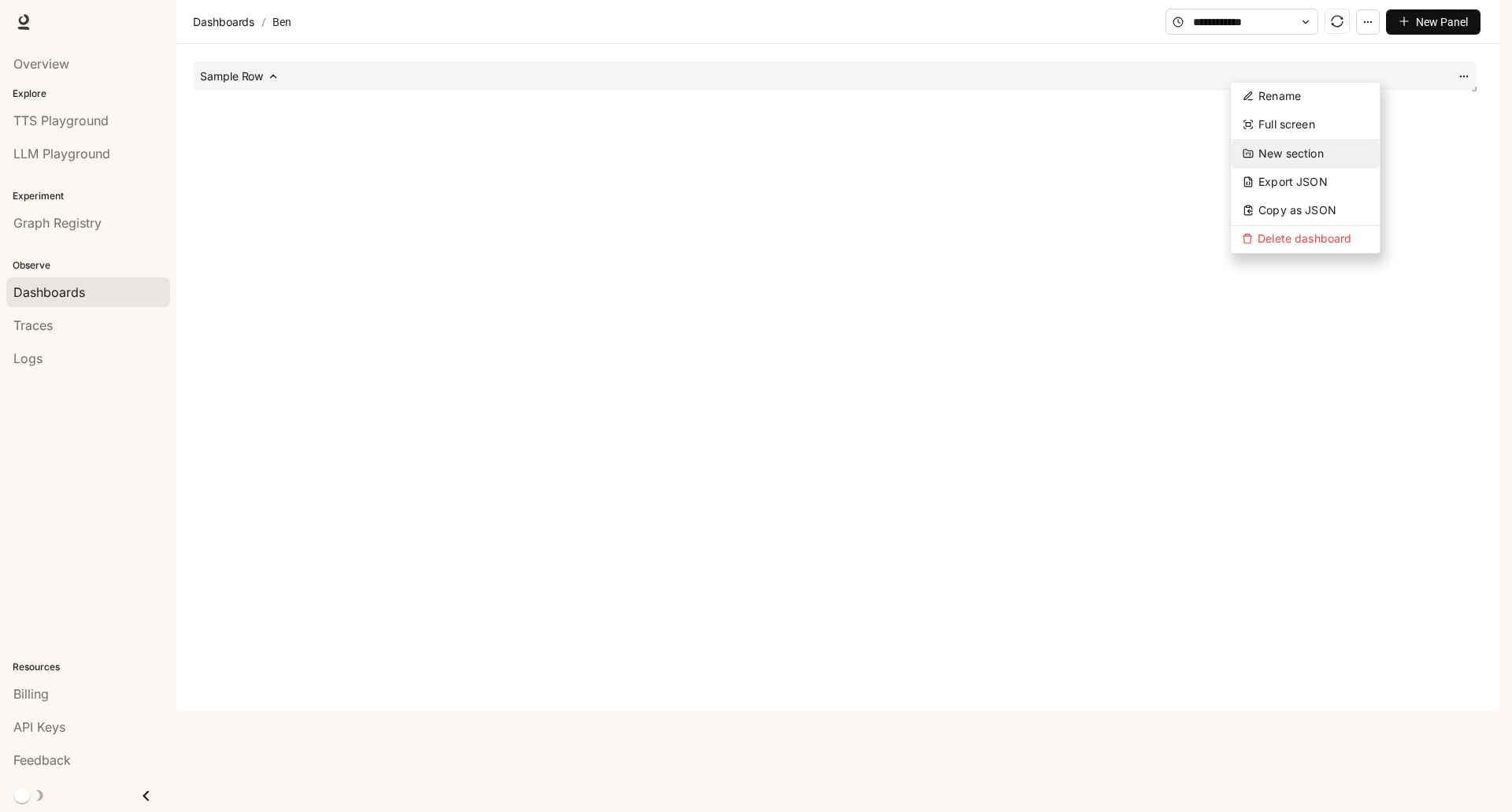
click at [1299, 150] on span "New section" at bounding box center [1291, 153] width 65 height 14
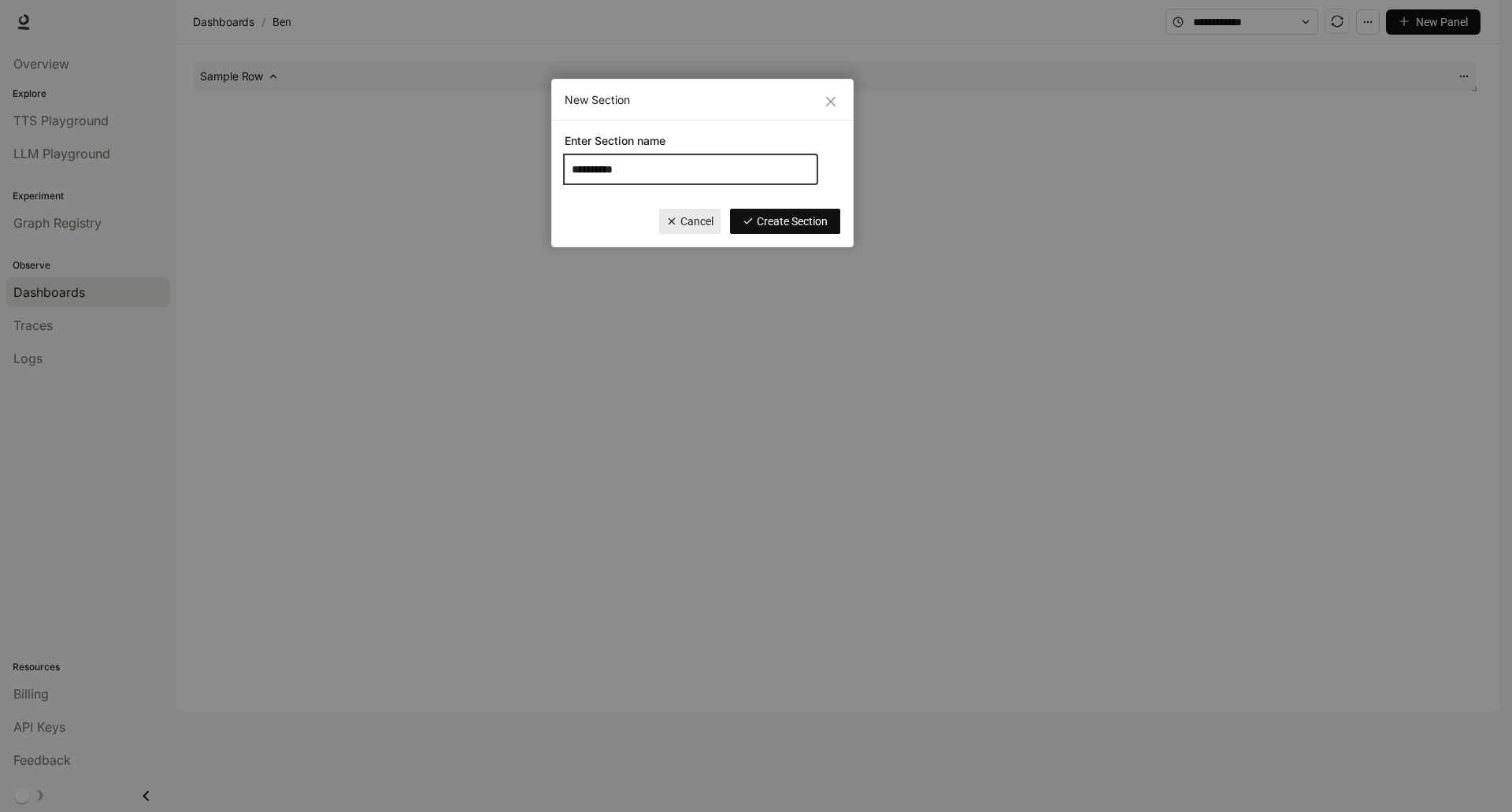
click at [658, 168] on input "**********" at bounding box center [690, 169] width 252 height 28
type input "*"
type input "***"
click at [767, 220] on span "Create Section" at bounding box center [791, 221] width 71 height 17
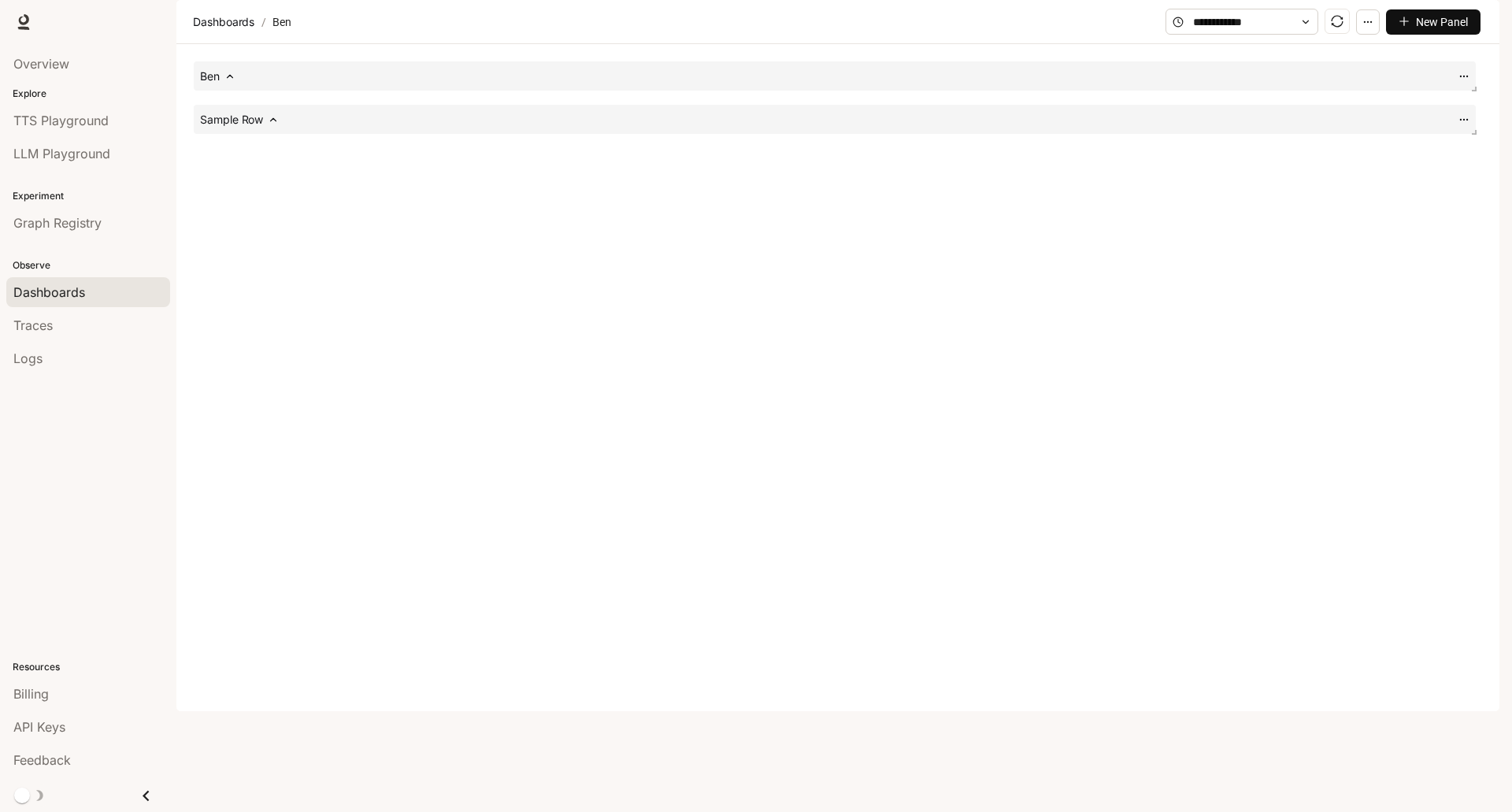
click at [239, 91] on div "Ben" at bounding box center [835, 76] width 1282 height 29
click at [229, 82] on icon at bounding box center [229, 76] width 11 height 11
click at [305, 82] on icon at bounding box center [301, 76] width 11 height 11
click at [305, 91] on div "Ben" at bounding box center [835, 76] width 1282 height 29
click at [229, 82] on icon at bounding box center [229, 76] width 11 height 11
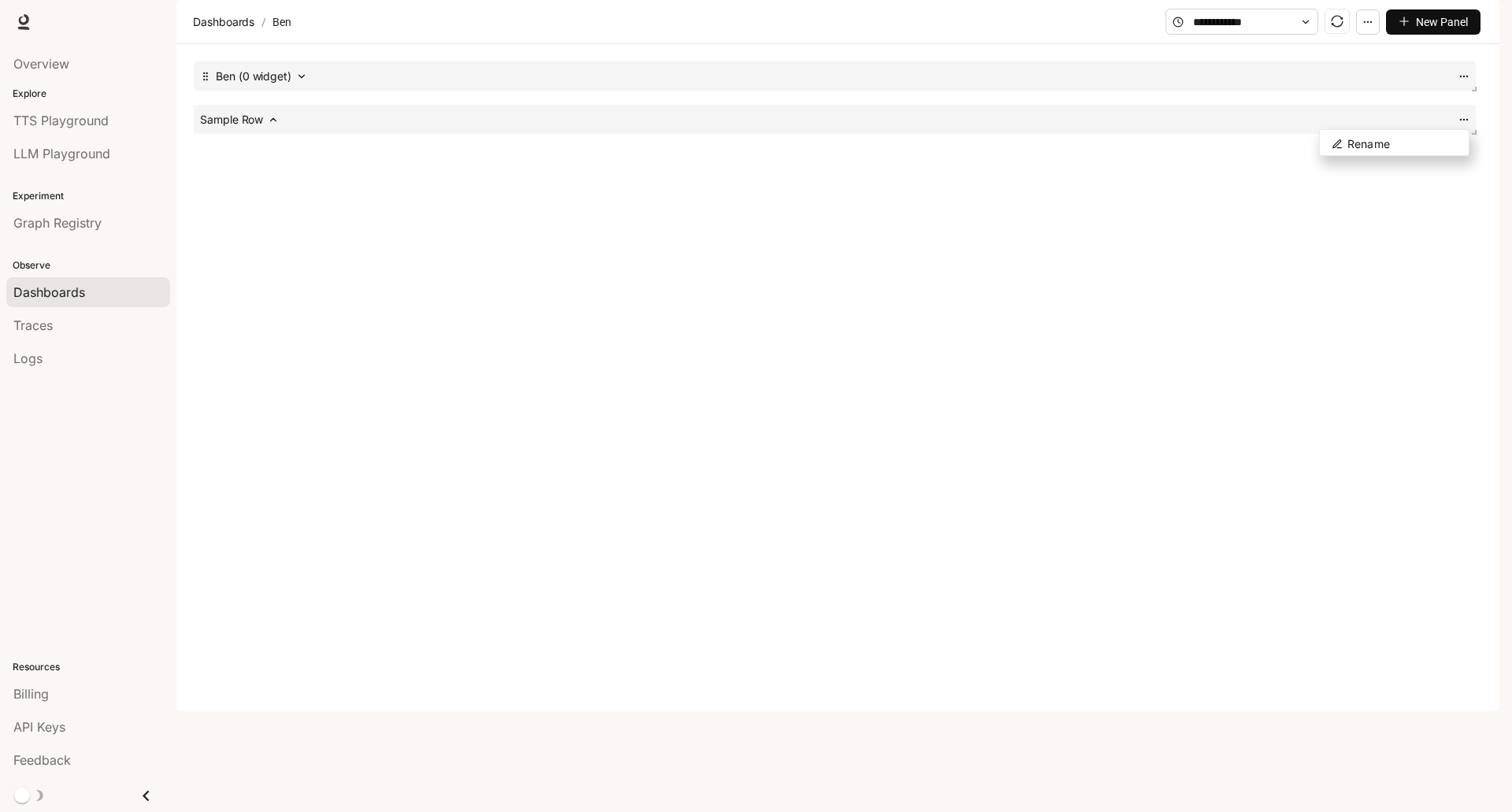
click at [1463, 82] on icon at bounding box center [1464, 76] width 11 height 11
click at [724, 275] on div "Ben (0 widget) Sample Row" at bounding box center [835, 213] width 1304 height 325
click at [681, 298] on div "Ben (0 widget) Sample Row" at bounding box center [835, 213] width 1304 height 325
drag, startPoint x: 716, startPoint y: 221, endPoint x: 770, endPoint y: 301, distance: 96.5
click at [770, 258] on span at bounding box center [767, 249] width 16 height 16
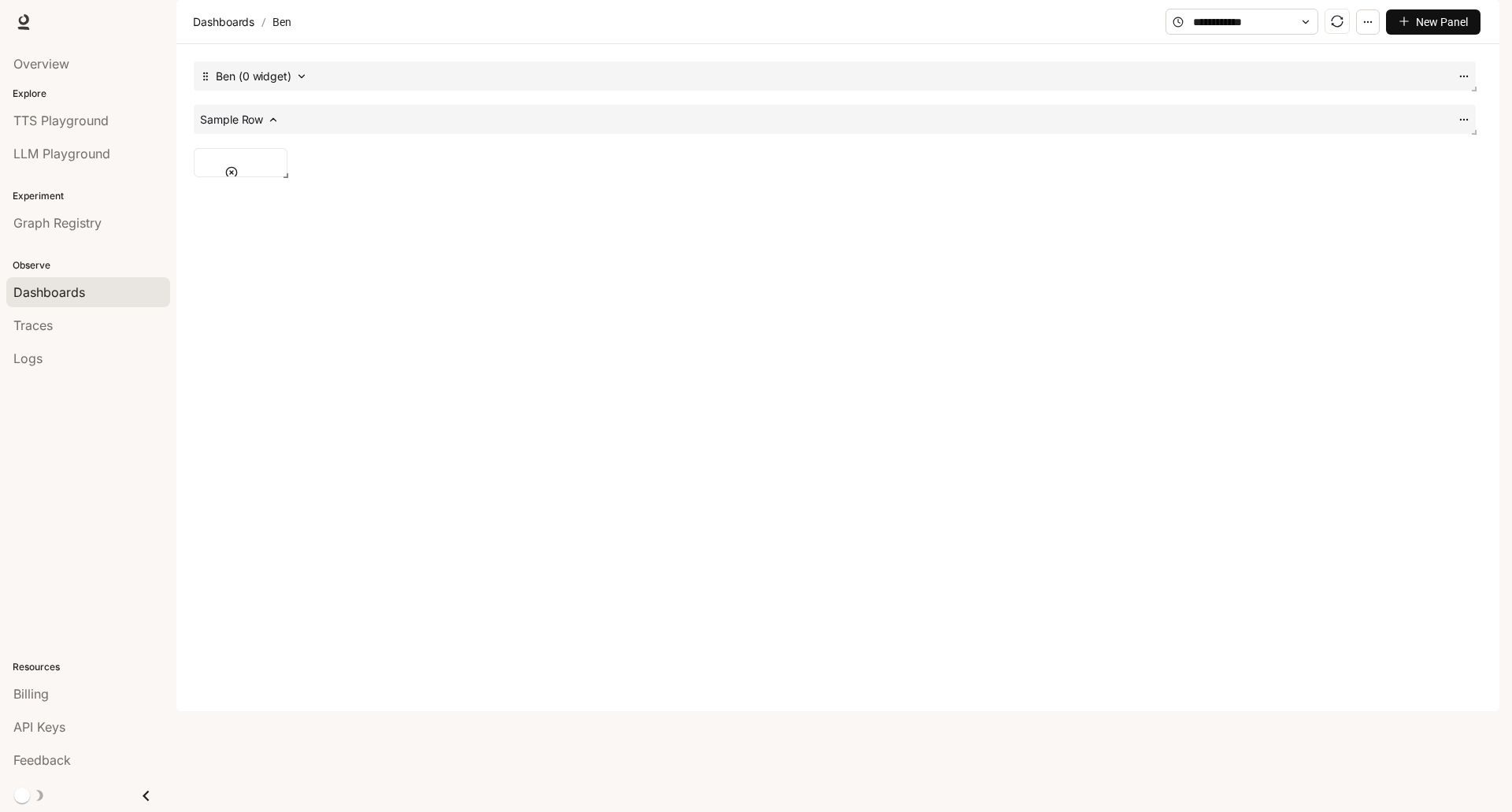
click at [300, 82] on icon at bounding box center [301, 76] width 11 height 11
drag, startPoint x: 1469, startPoint y: 172, endPoint x: 1485, endPoint y: 224, distance: 54.4
click at [1485, 224] on div "Ben Sample Row" at bounding box center [835, 213] width 1304 height 325
click at [1462, 125] on icon at bounding box center [1464, 119] width 11 height 11
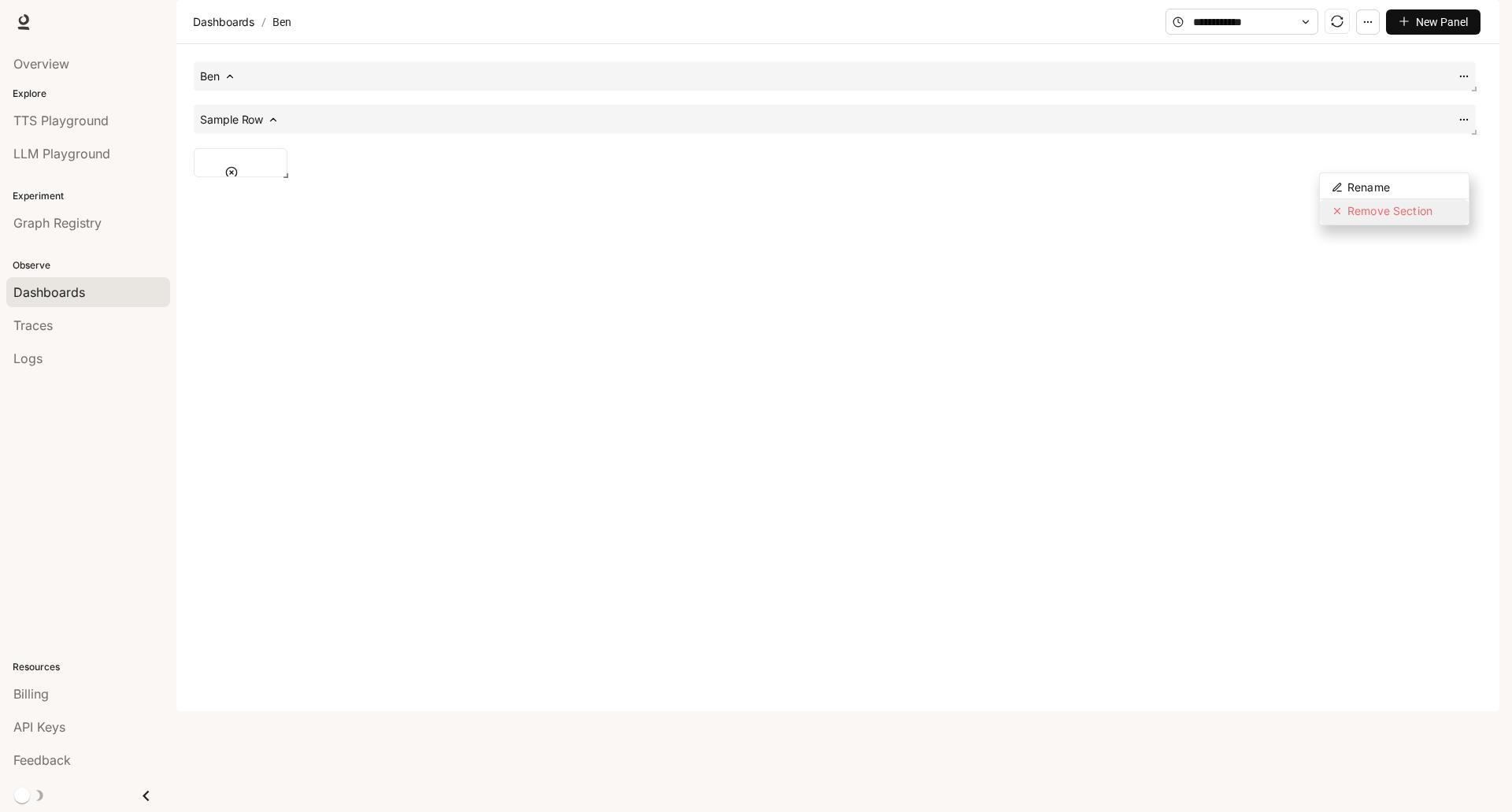
click at [1412, 210] on span "Remove Section" at bounding box center [1390, 211] width 85 height 14
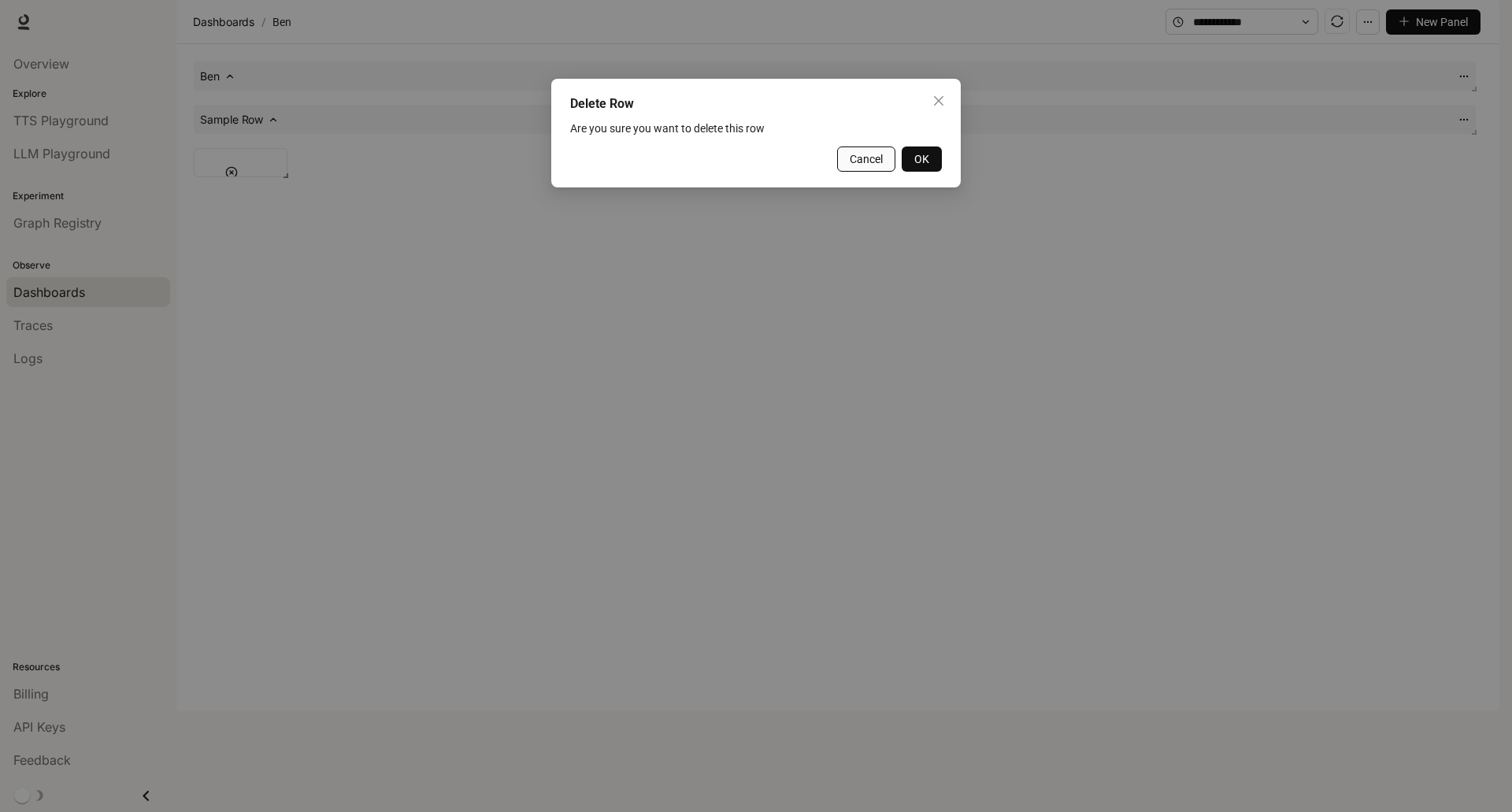
click at [863, 156] on span "Cancel" at bounding box center [866, 159] width 33 height 17
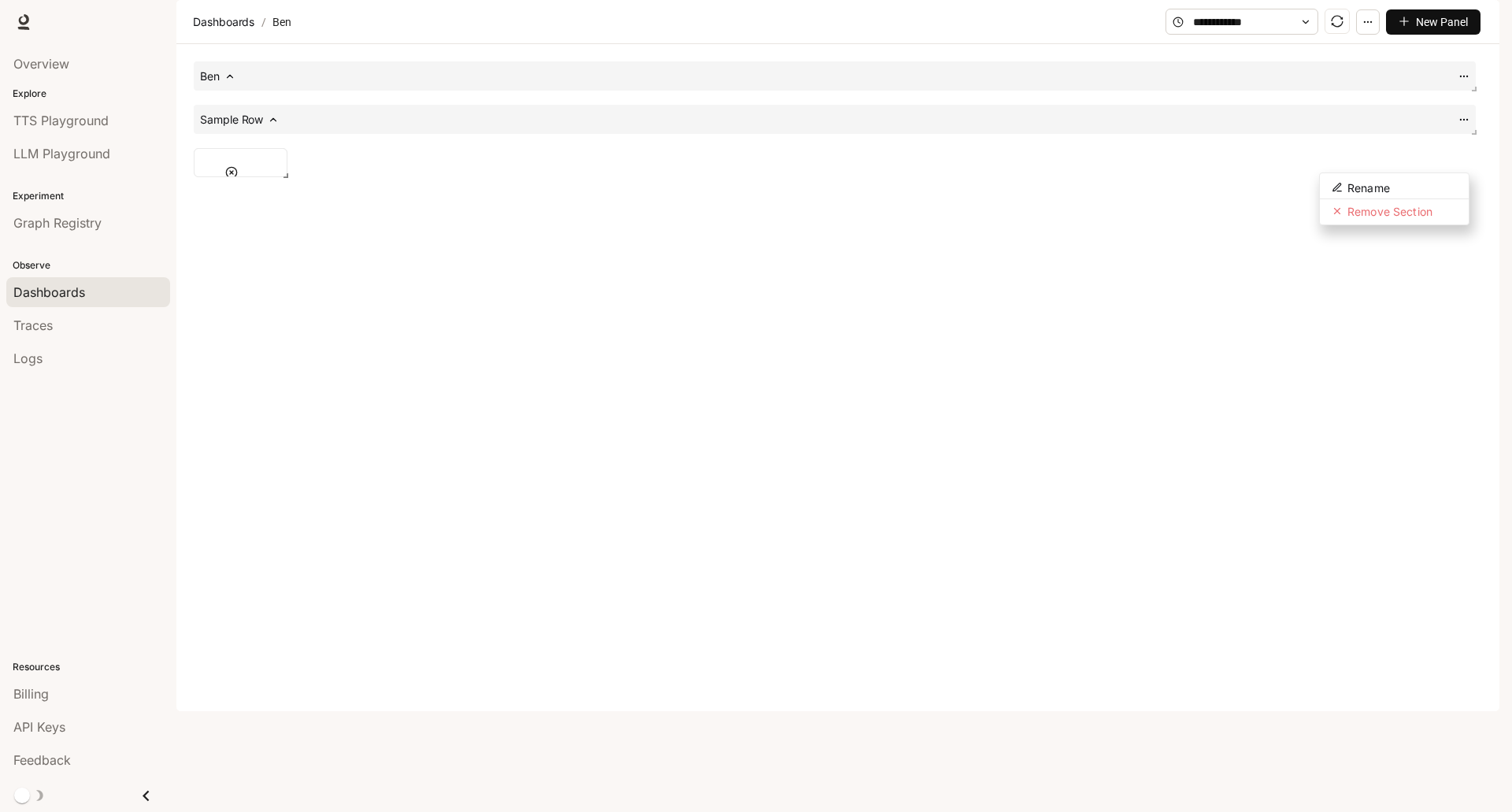
click at [1462, 125] on icon at bounding box center [1464, 119] width 11 height 11
click at [1429, 206] on span "Remove Section" at bounding box center [1390, 211] width 85 height 14
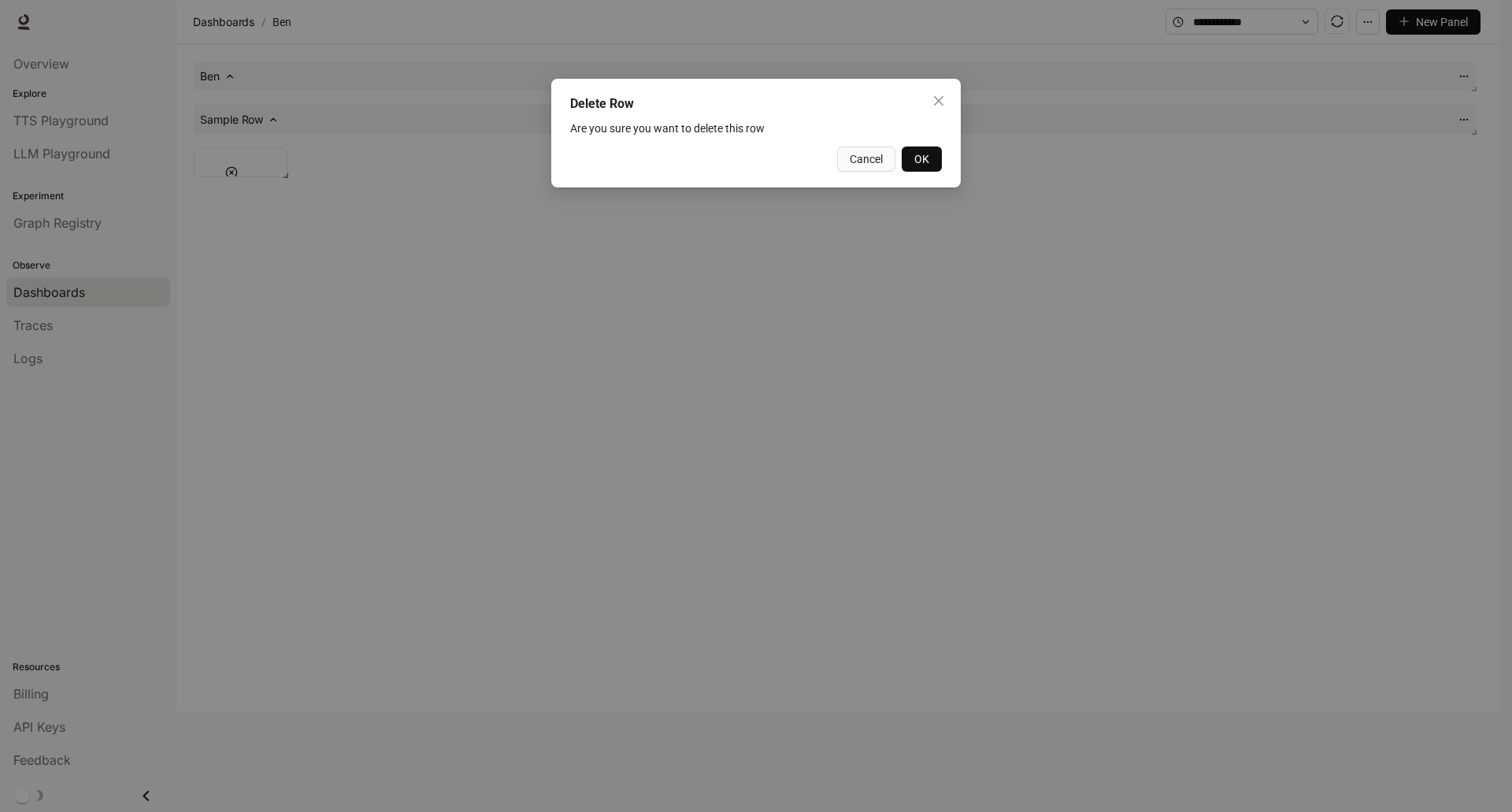
click at [937, 158] on button "OK" at bounding box center [921, 159] width 40 height 26
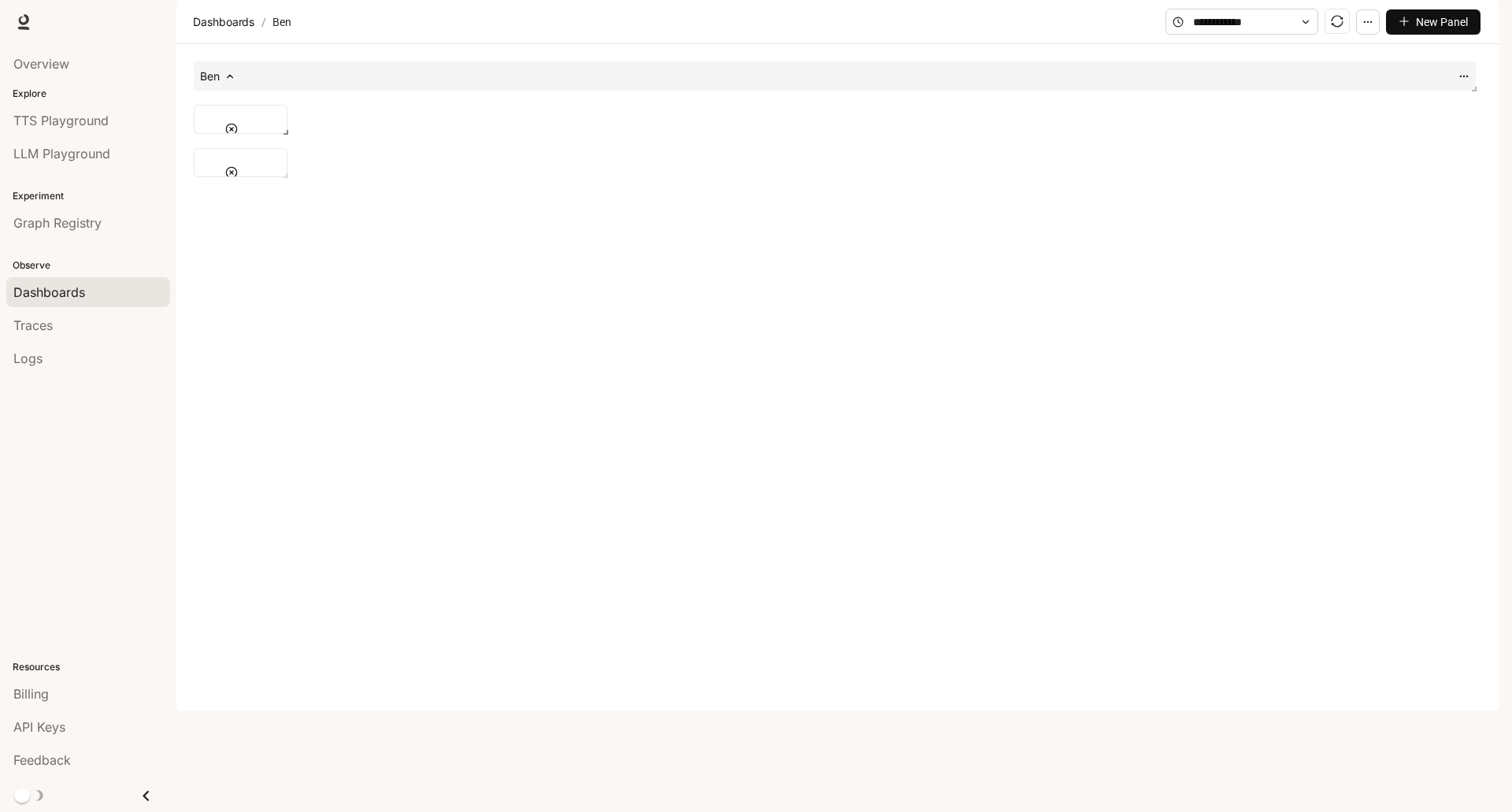
click at [233, 185] on div at bounding box center [243, 173] width 55 height 24
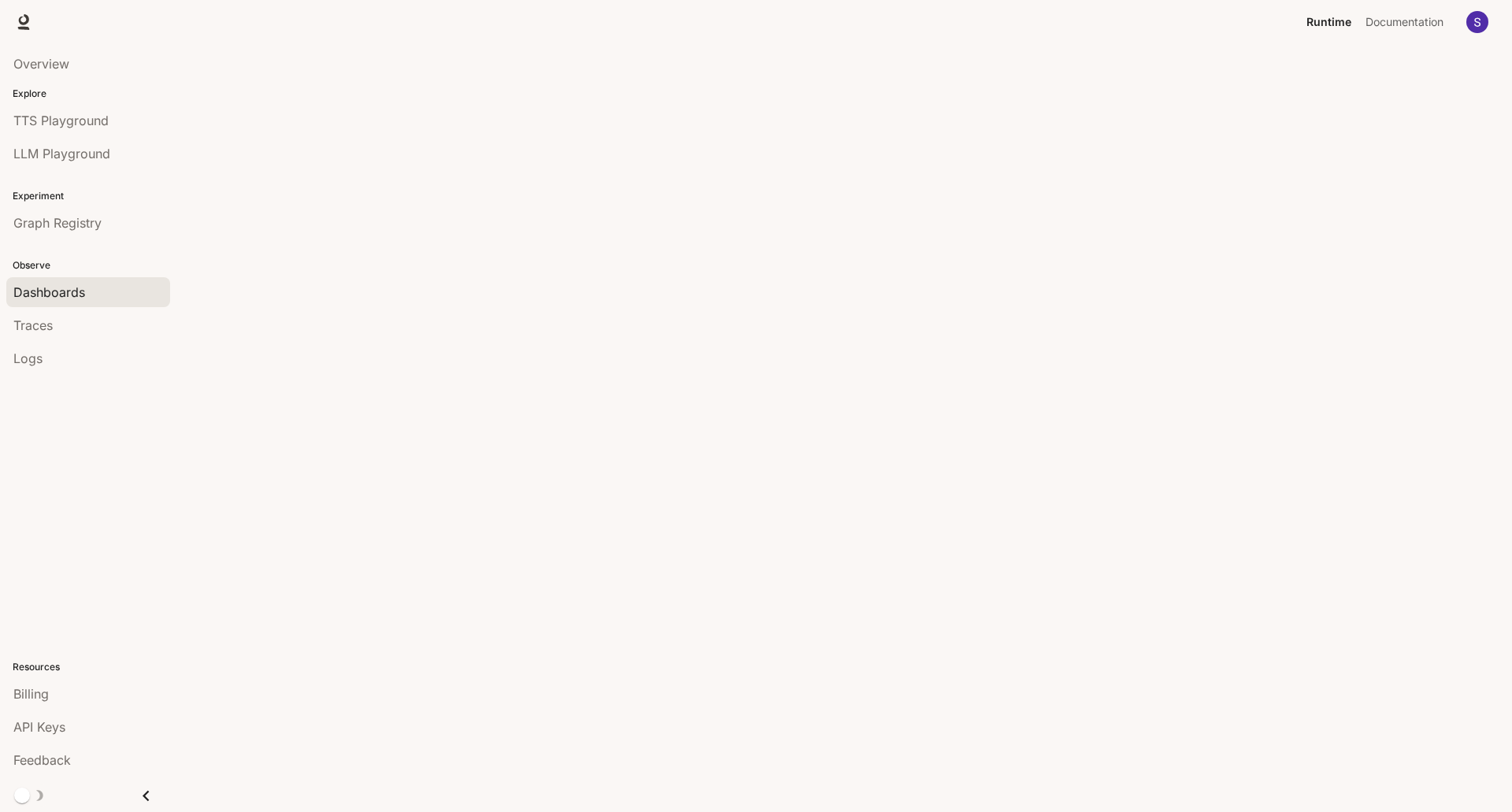
drag, startPoint x: 284, startPoint y: 217, endPoint x: 671, endPoint y: 460, distance: 457.0
drag, startPoint x: 741, startPoint y: 286, endPoint x: 741, endPoint y: 301, distance: 15.0
click at [741, 0] on div at bounding box center [838, 0] width 1323 height 0
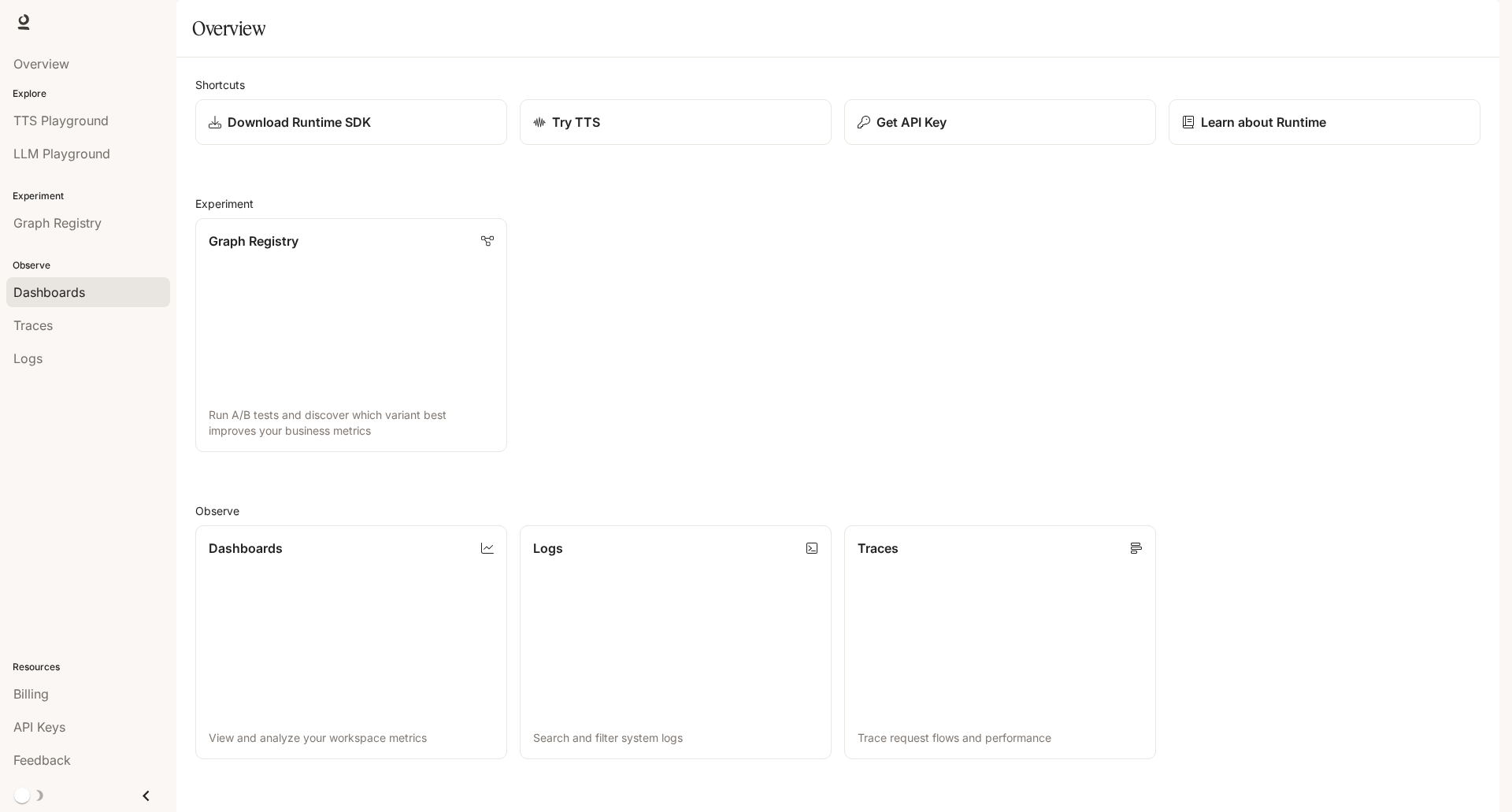
click at [58, 299] on span "Dashboards" at bounding box center [49, 292] width 71 height 19
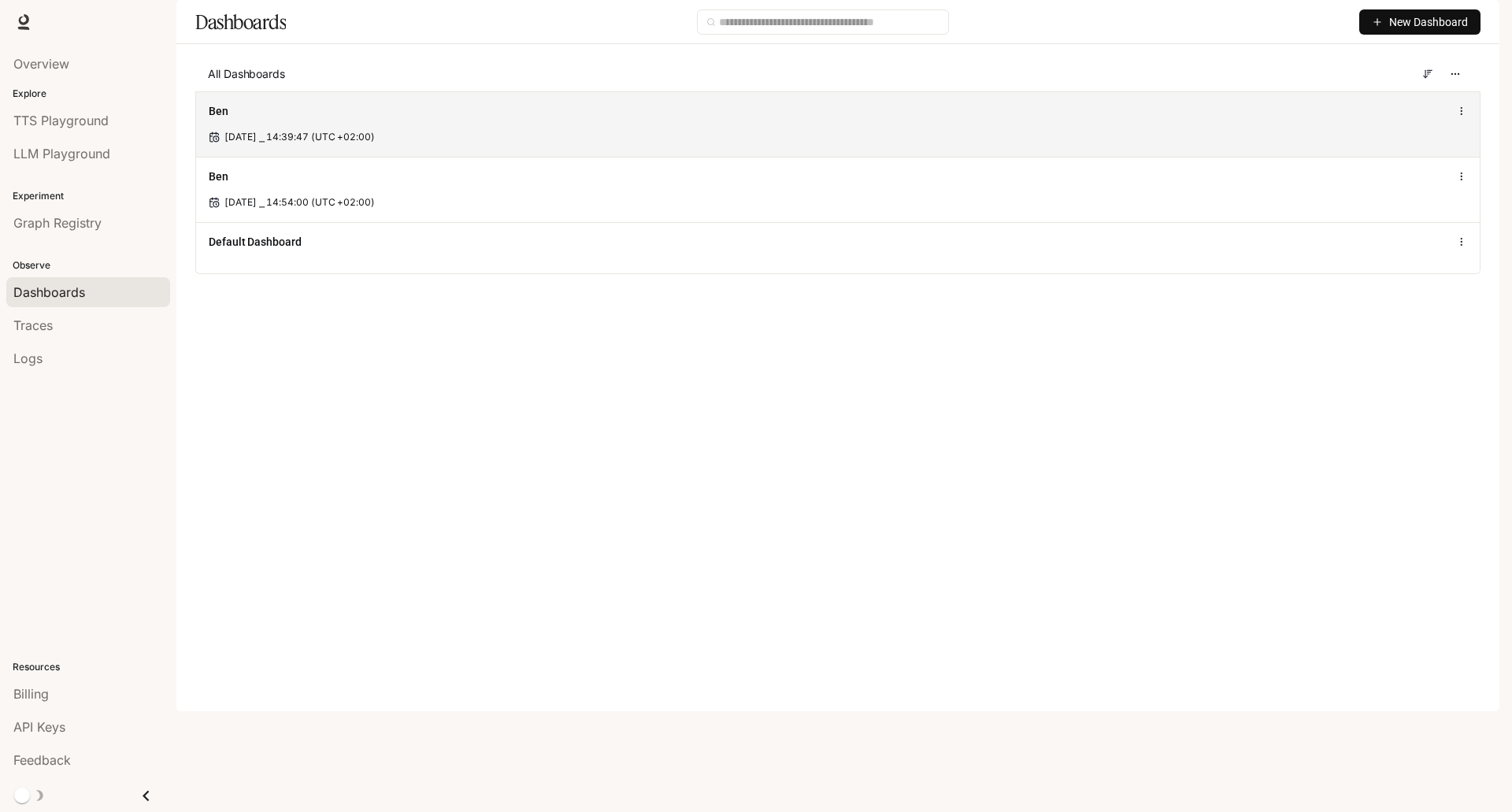
click at [401, 145] on div "Oct 9, 2025 ⎯ 14:39:47 (UTC +02:00)" at bounding box center [838, 137] width 1259 height 14
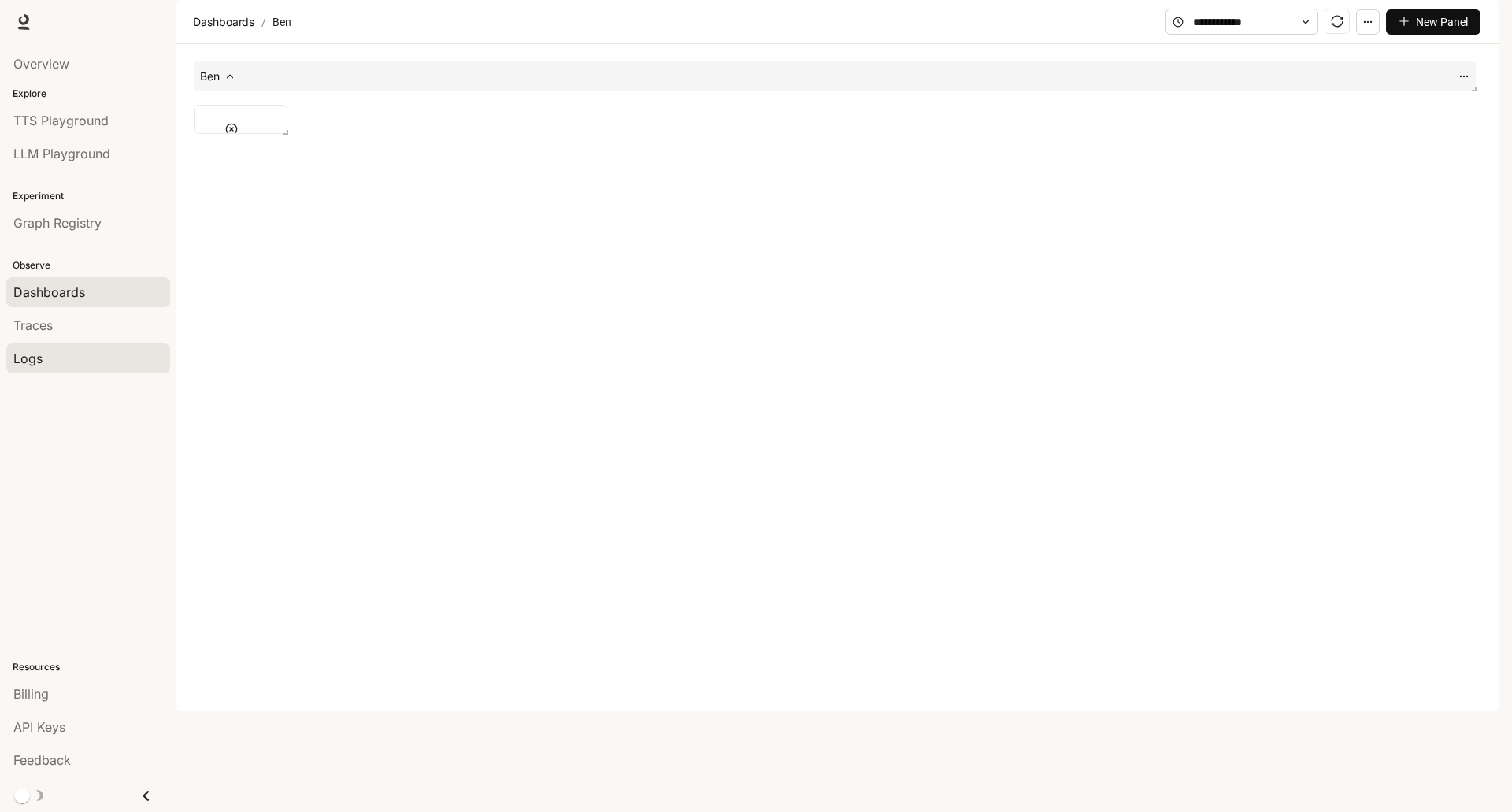
click at [48, 357] on div "Logs" at bounding box center [88, 358] width 150 height 19
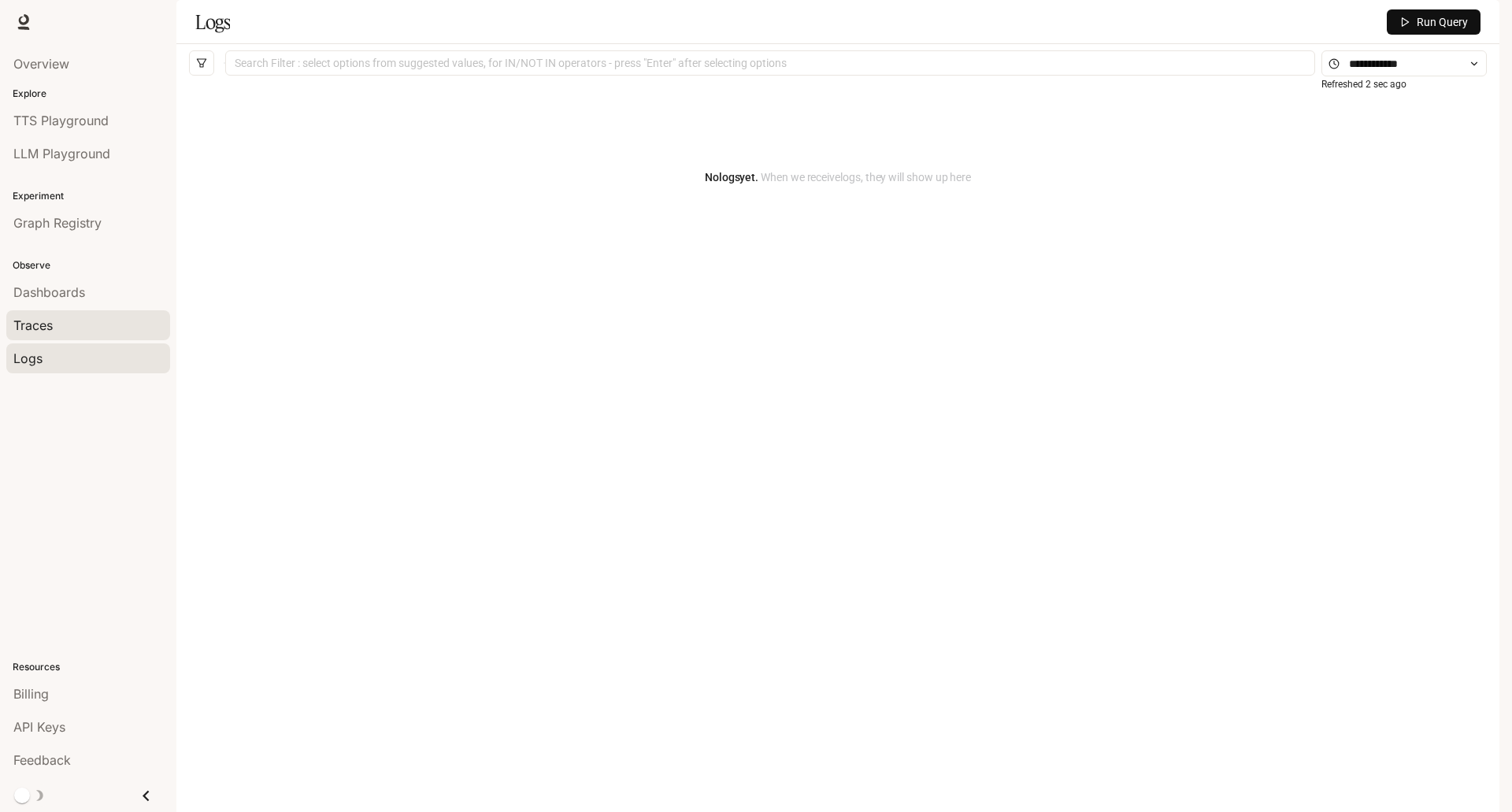
click at [50, 326] on span "Traces" at bounding box center [33, 326] width 39 height 19
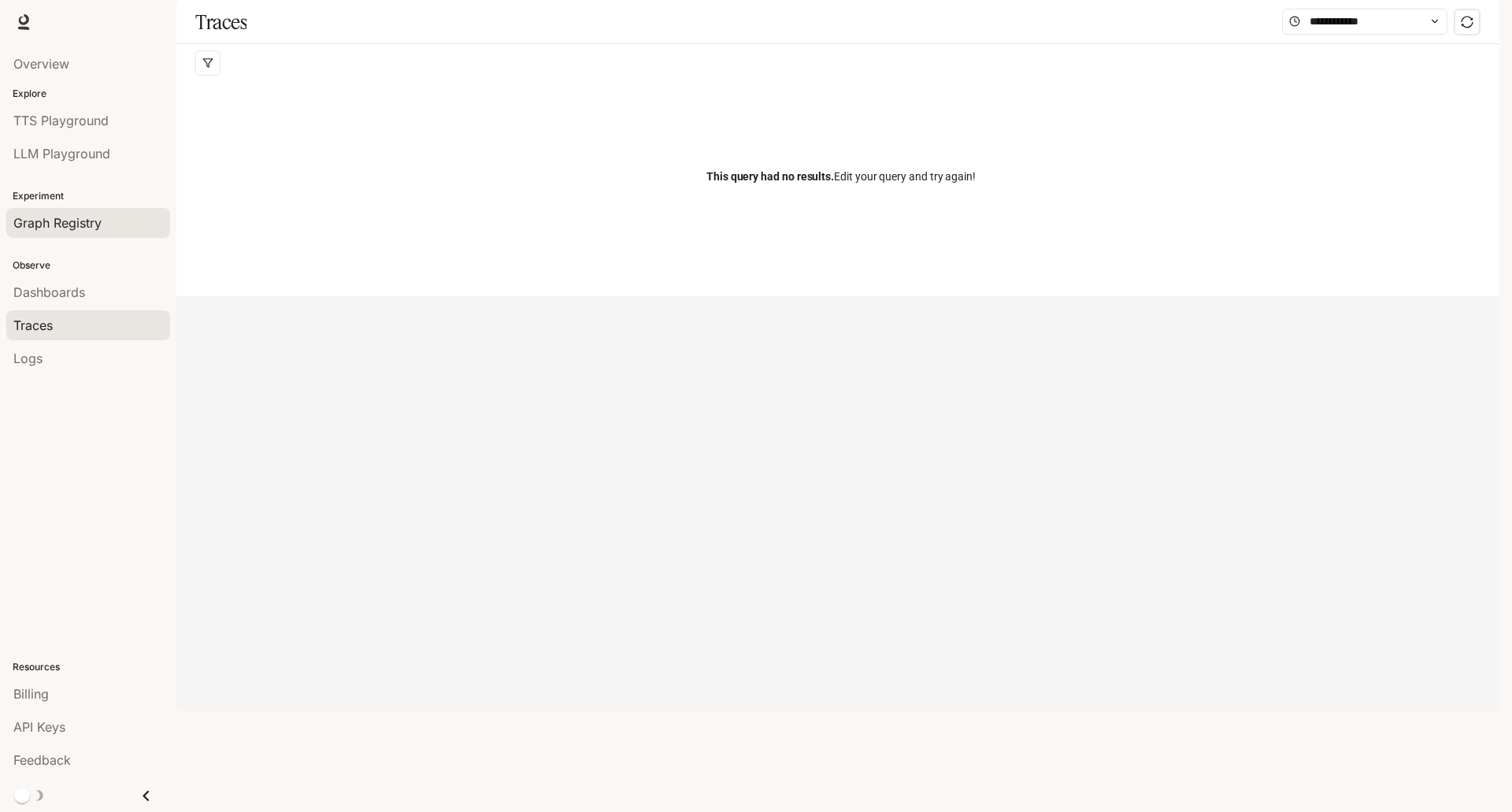
click at [48, 213] on link "Graph Registry" at bounding box center [88, 223] width 164 height 30
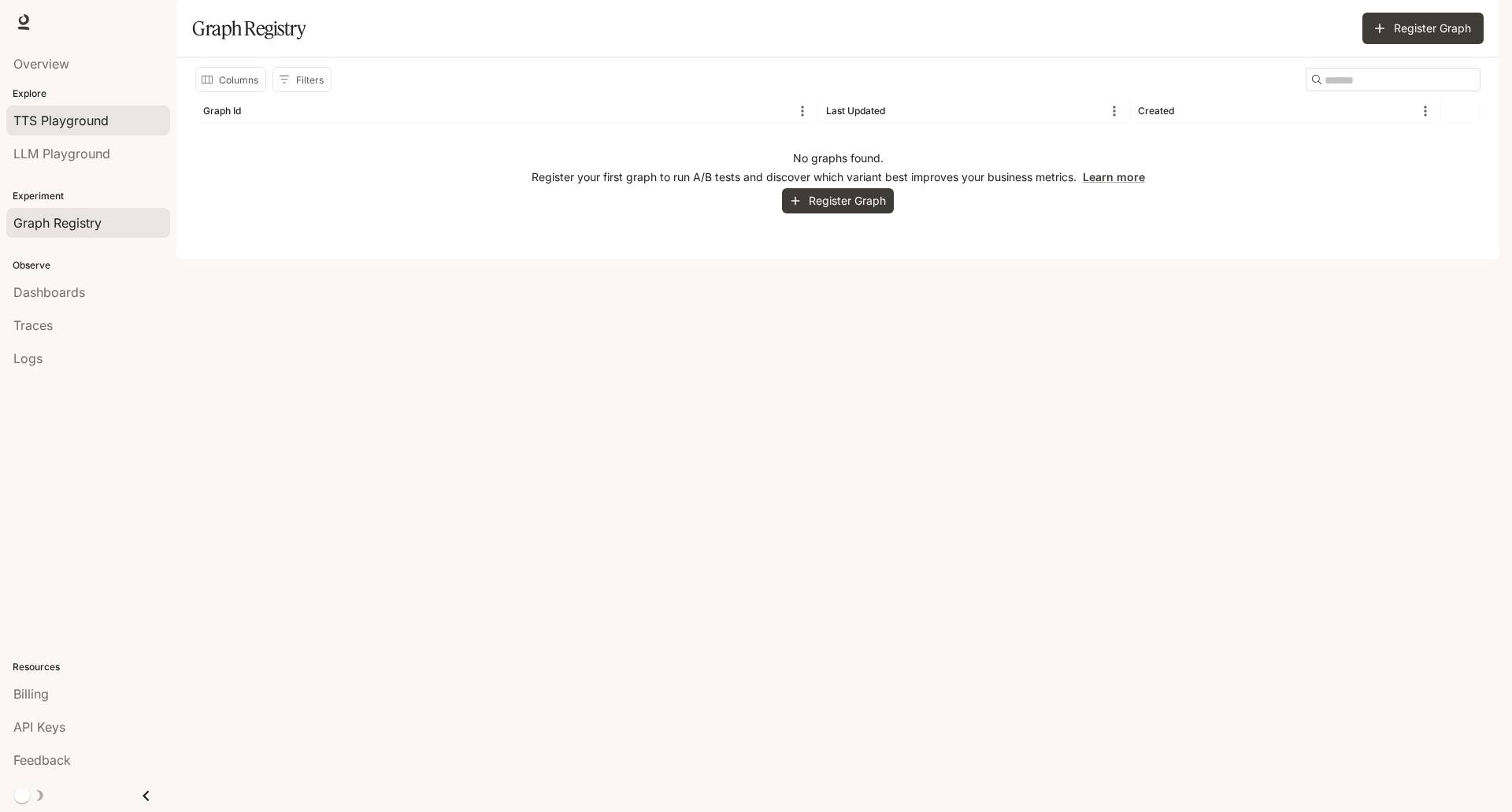
click at [47, 117] on span "TTS Playground" at bounding box center [61, 121] width 95 height 19
